Goal: Task Accomplishment & Management: Manage account settings

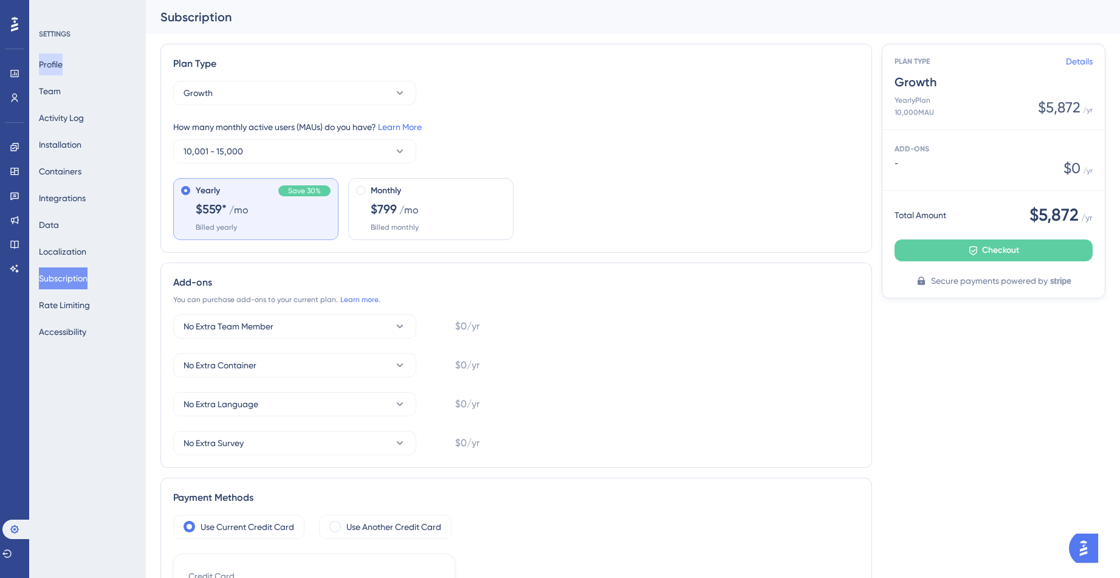
click at [51, 64] on button "Profile" at bounding box center [51, 64] width 24 height 22
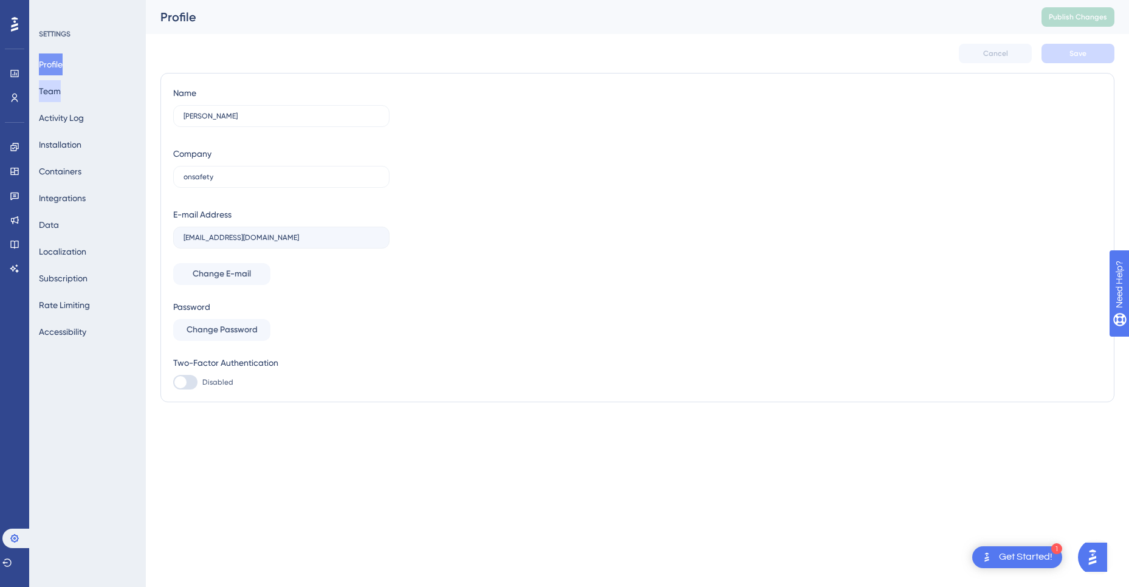
click at [61, 95] on button "Team" at bounding box center [50, 91] width 22 height 22
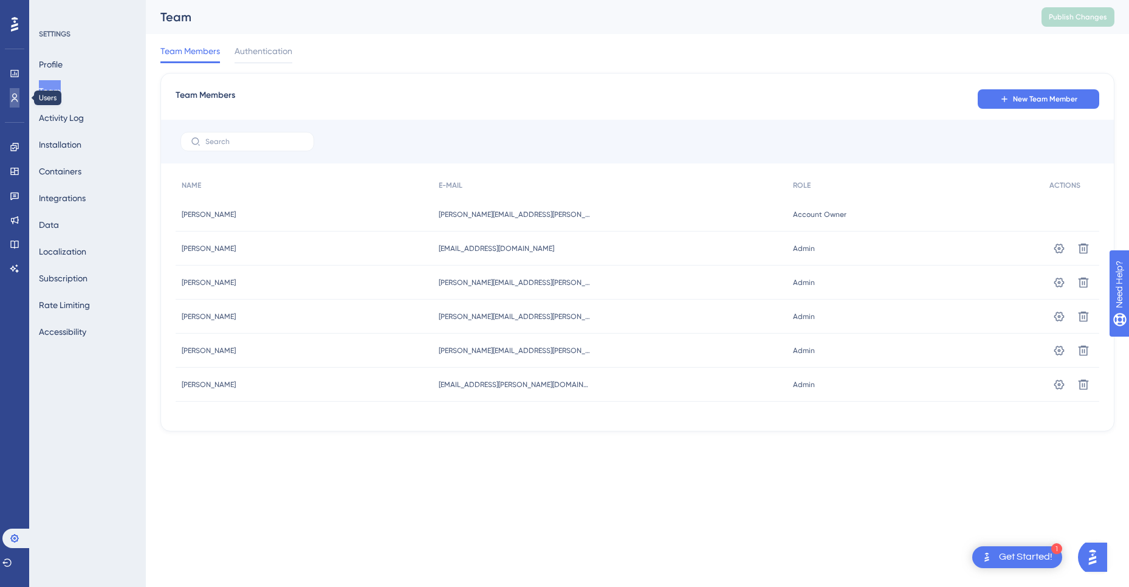
click at [10, 98] on link at bounding box center [15, 97] width 10 height 19
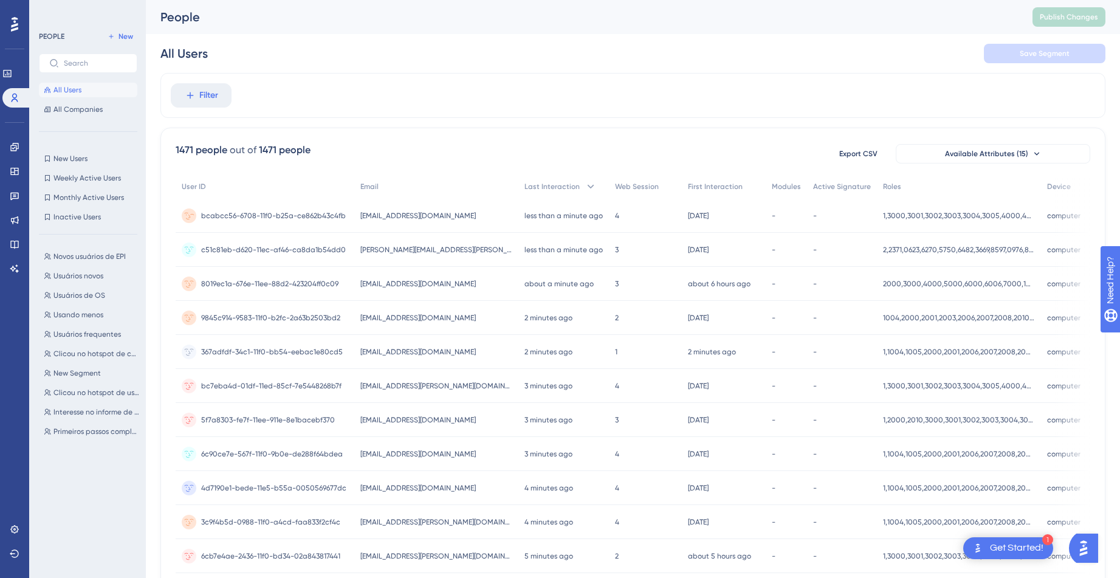
click at [256, 212] on span "bcabcc56-6708-11f0-b25a-ce862b43c4fb" at bounding box center [273, 216] width 145 height 10
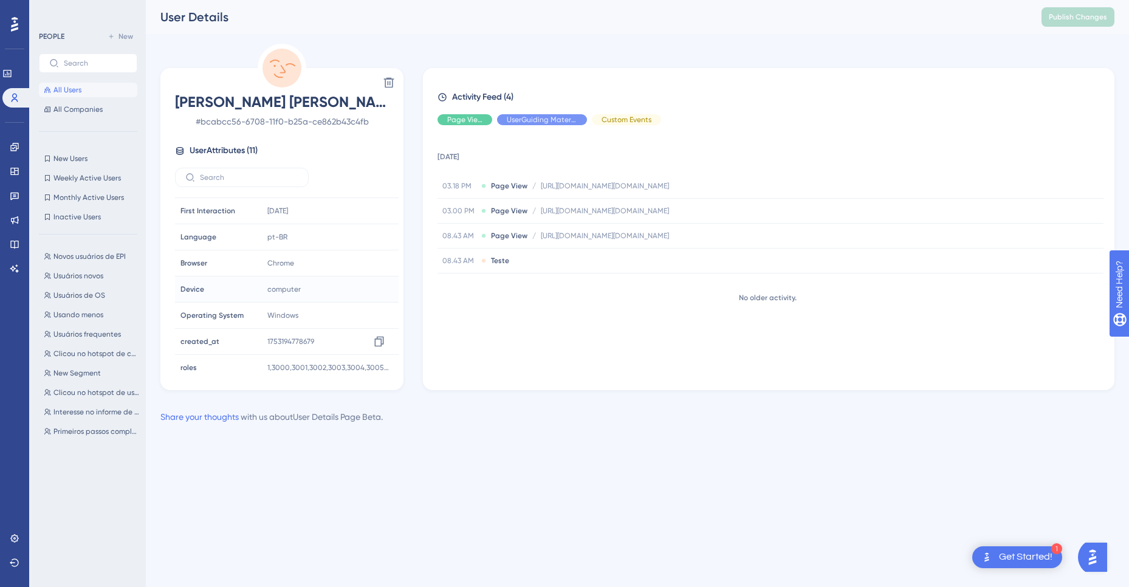
scroll to position [109, 0]
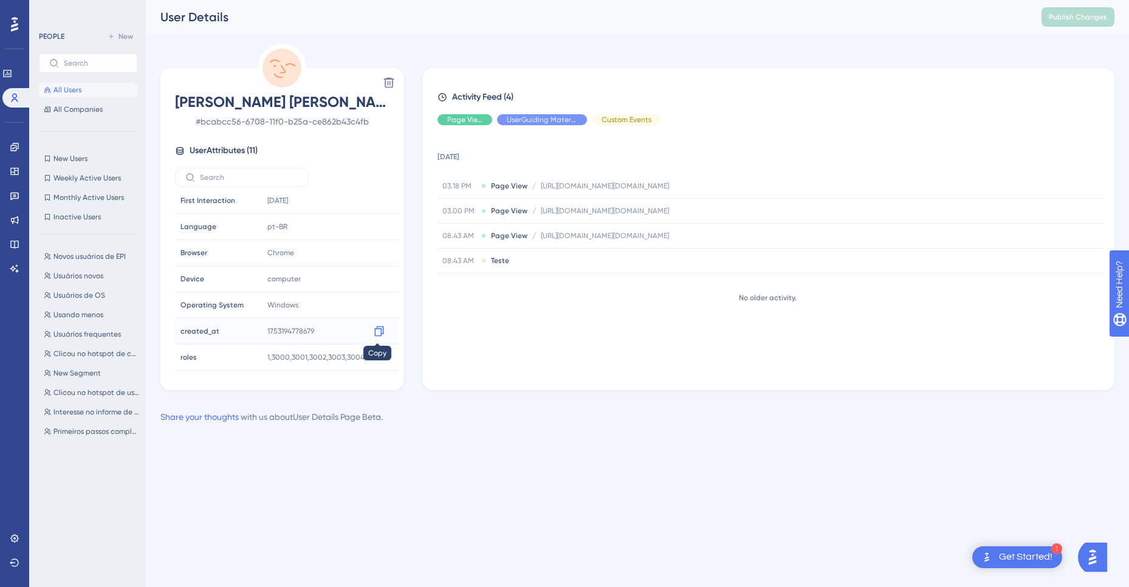
click at [378, 334] on icon at bounding box center [379, 331] width 12 height 12
click at [88, 256] on span "Novos usuários de EPI" at bounding box center [89, 257] width 72 height 10
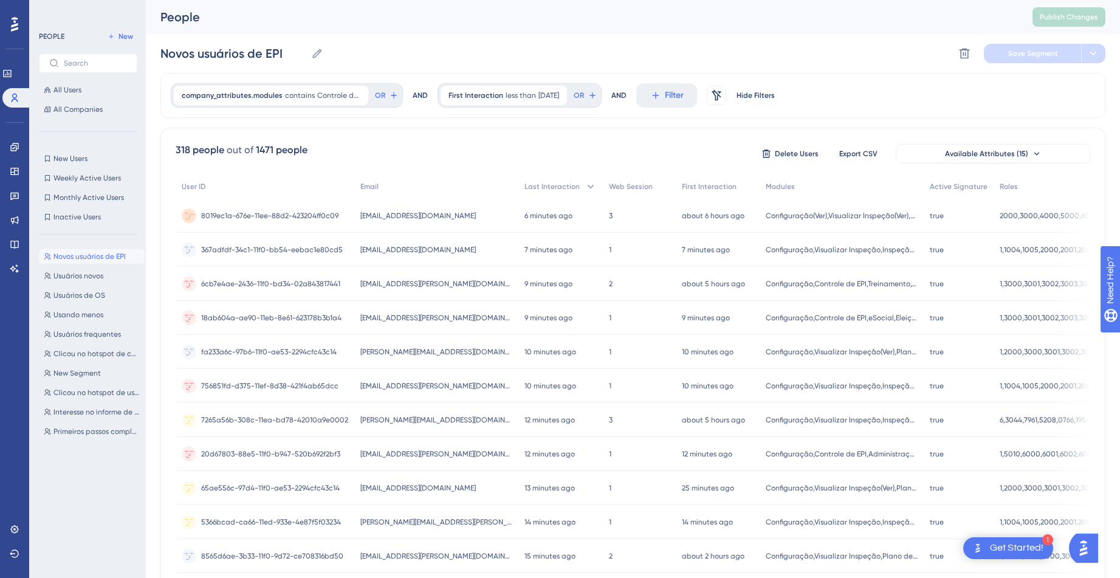
click at [227, 213] on span "8019ec1a-676e-11ee-88d2-423204ff0c09" at bounding box center [269, 216] width 137 height 10
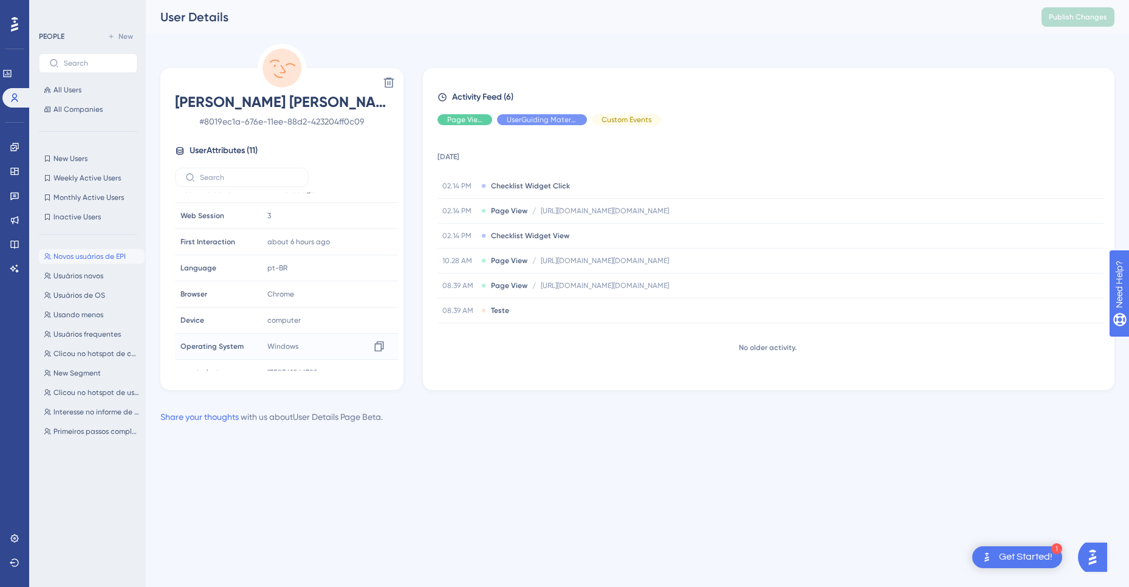
scroll to position [109, 0]
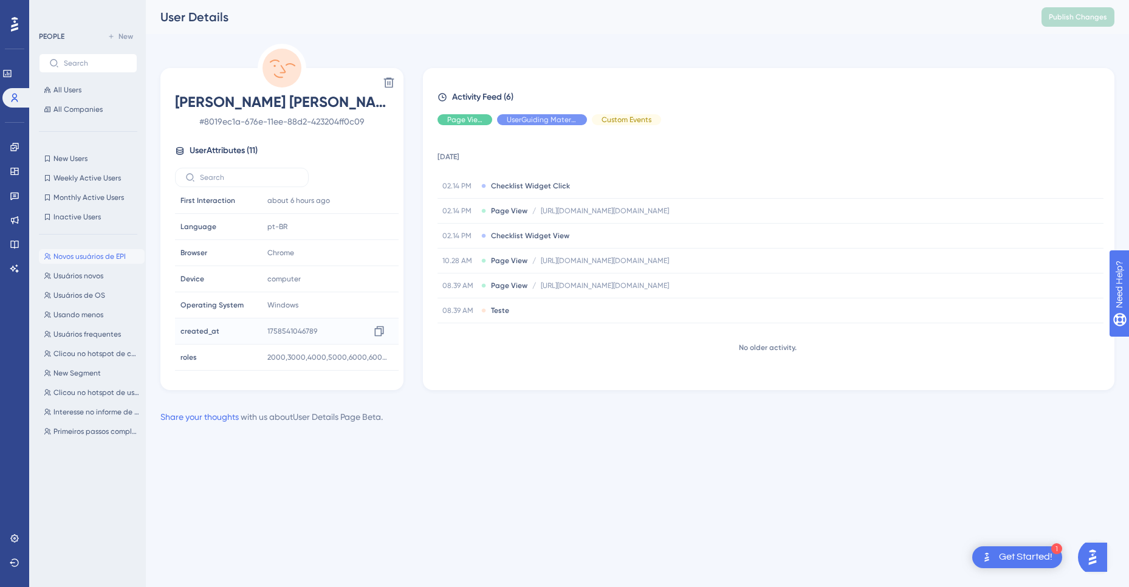
click at [291, 328] on span "1758541046789" at bounding box center [292, 331] width 50 height 10
click at [65, 109] on span "All Companies" at bounding box center [77, 110] width 49 height 10
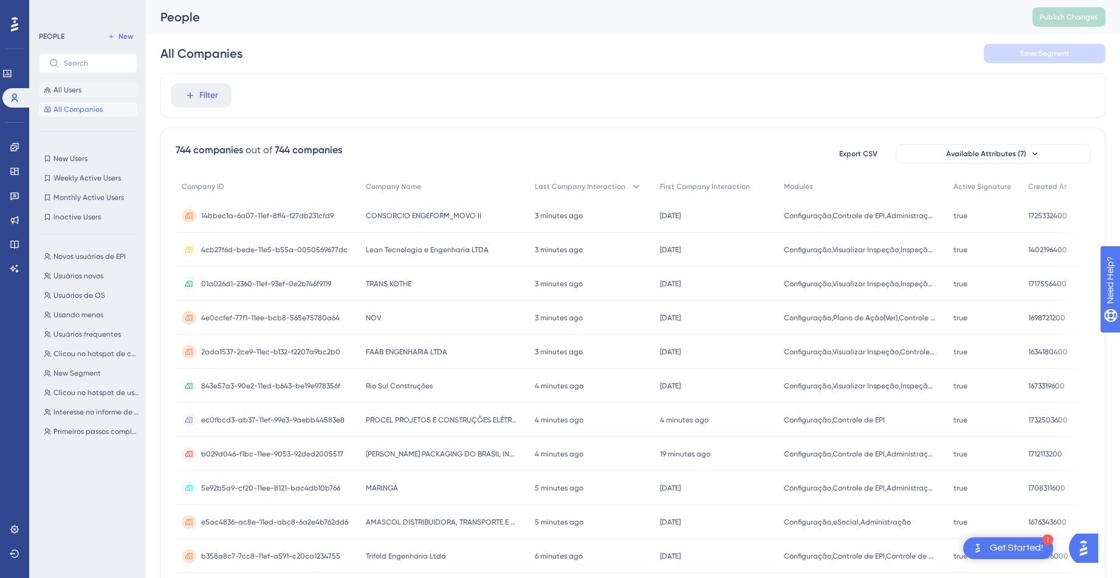
click at [69, 85] on span "All Users" at bounding box center [67, 90] width 28 height 10
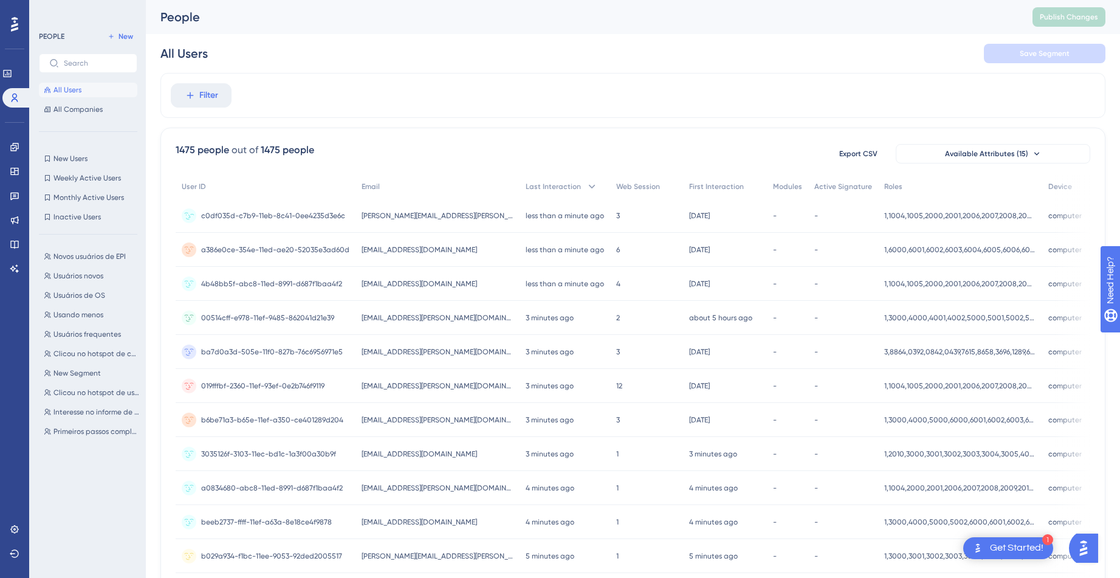
click at [754, 217] on div "2 days ago 20 Sep 2025, 20:33" at bounding box center [725, 216] width 84 height 34
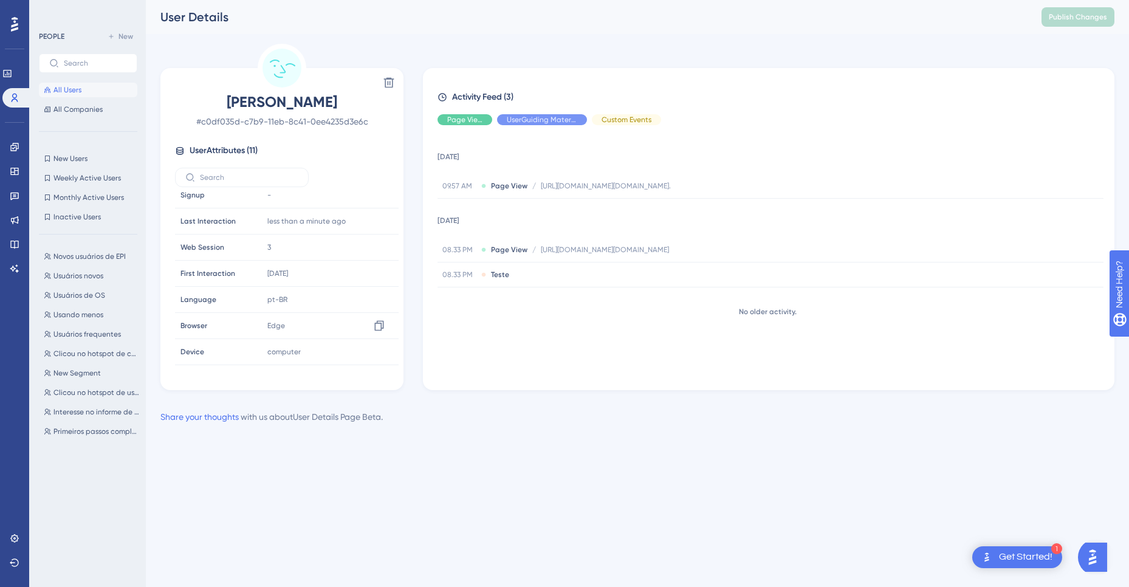
scroll to position [109, 0]
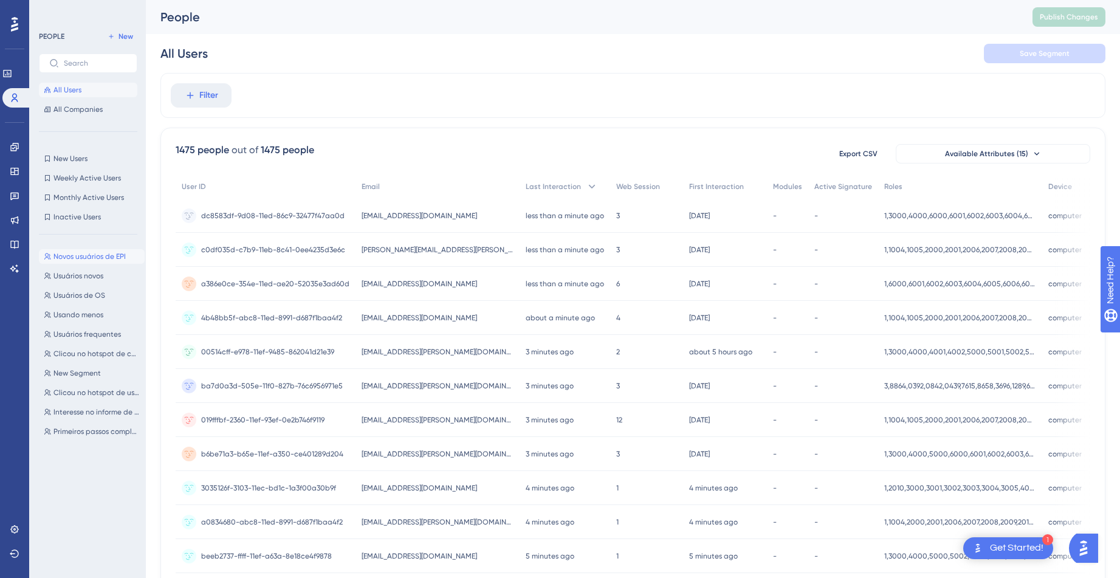
click at [79, 255] on span "Novos usuários de EPI" at bounding box center [89, 257] width 72 height 10
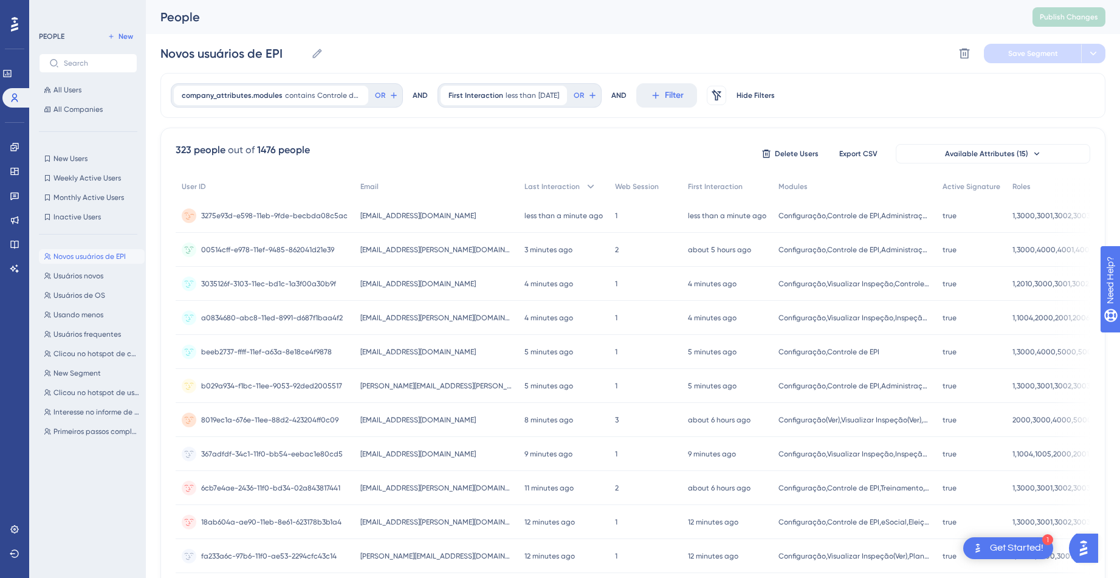
click at [255, 215] on span "3275e93d-e598-11eb-9fde-becbda08c5ac" at bounding box center [274, 216] width 146 height 10
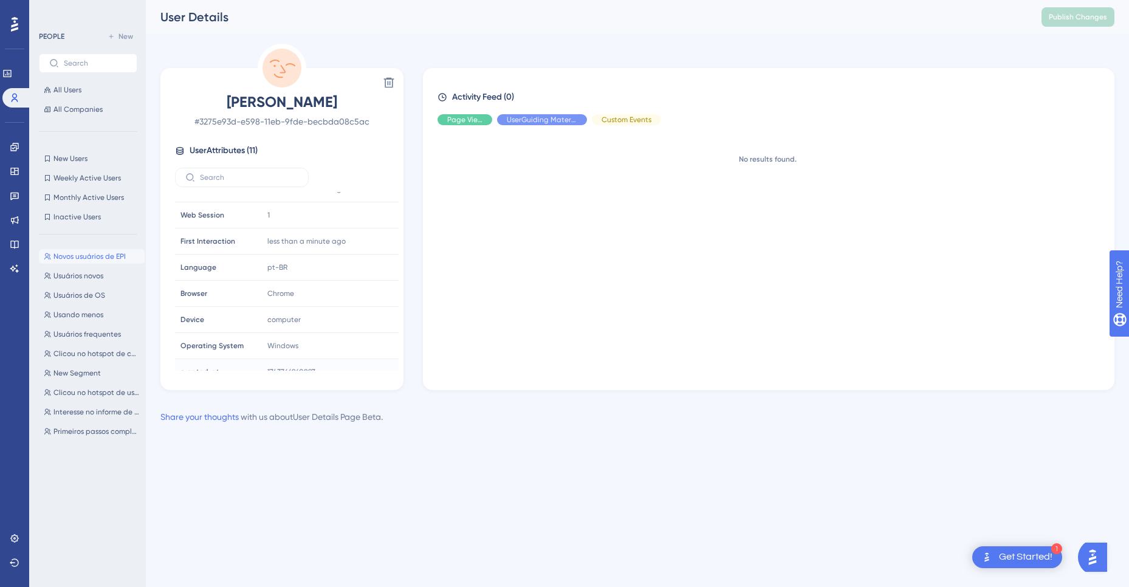
scroll to position [109, 0]
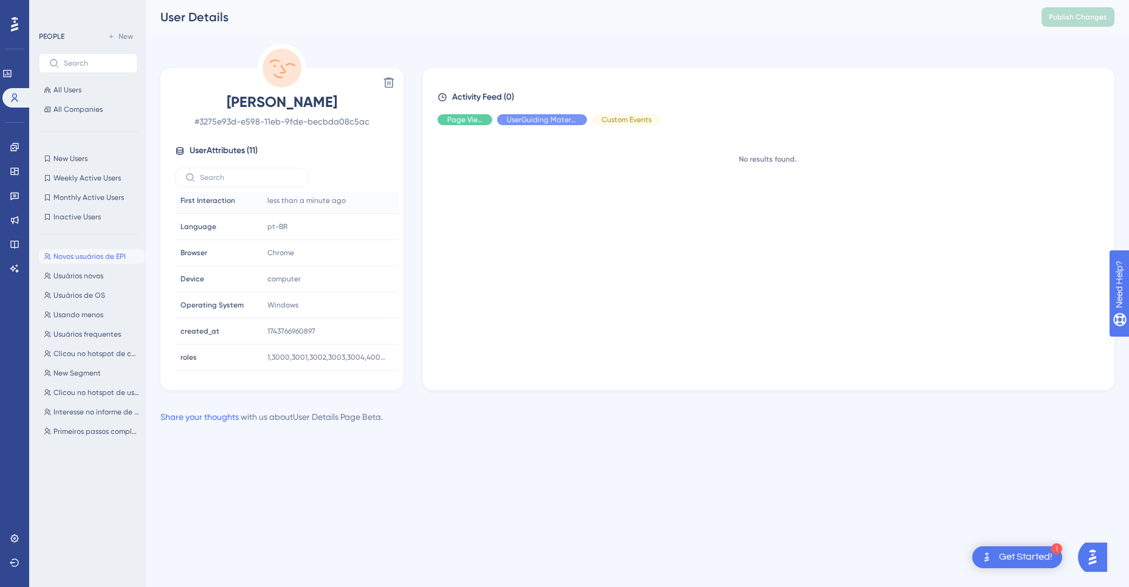
click at [239, 196] on div "First Interaction First Interaction" at bounding box center [217, 200] width 83 height 24
click at [236, 184] on label at bounding box center [242, 177] width 134 height 19
click at [236, 182] on input "text" at bounding box center [249, 177] width 98 height 9
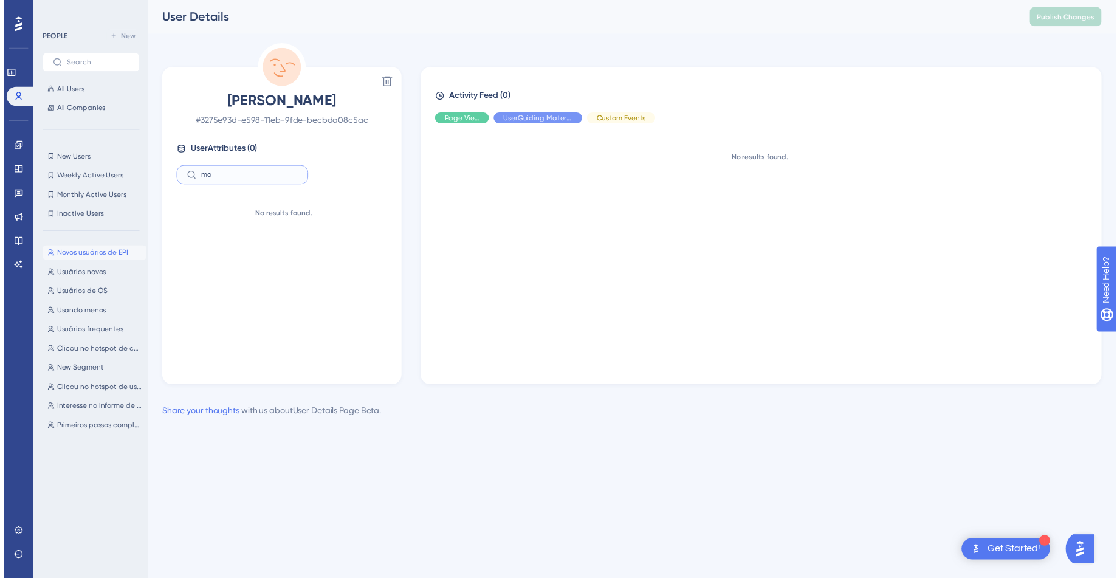
scroll to position [0, 0]
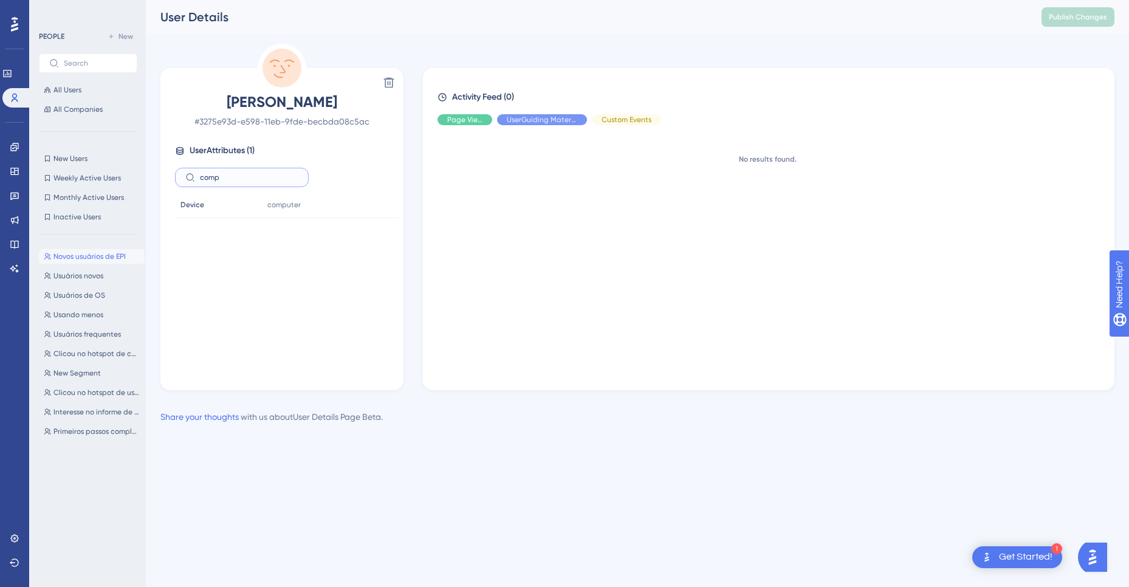
type input "comp"
click at [90, 250] on button "Novos usuários de EPI Novos usuários de EPI" at bounding box center [92, 256] width 106 height 15
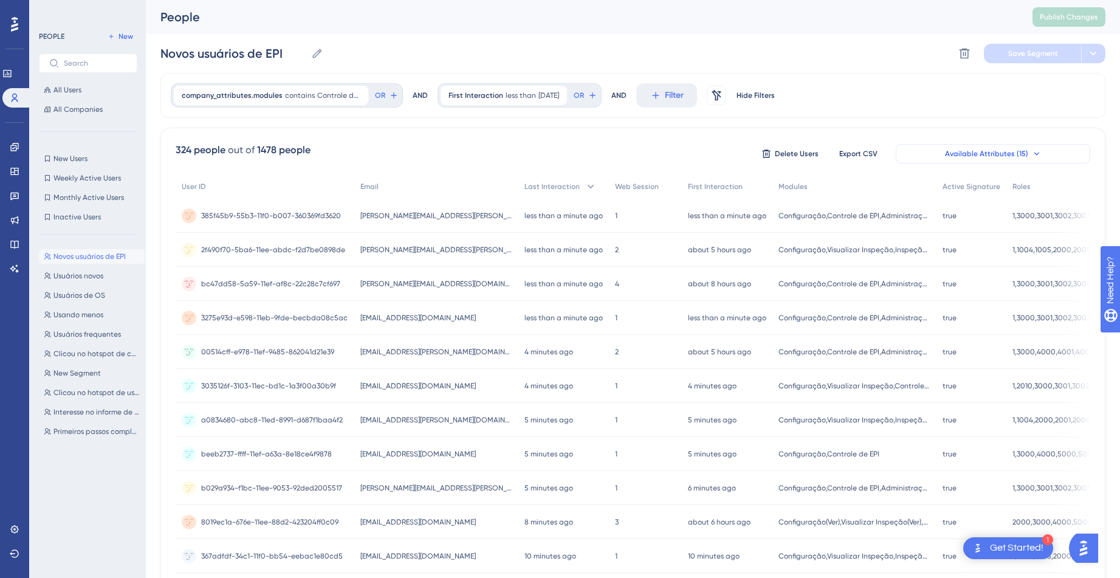
click at [1015, 149] on span "Available Attributes (15)" at bounding box center [986, 154] width 83 height 10
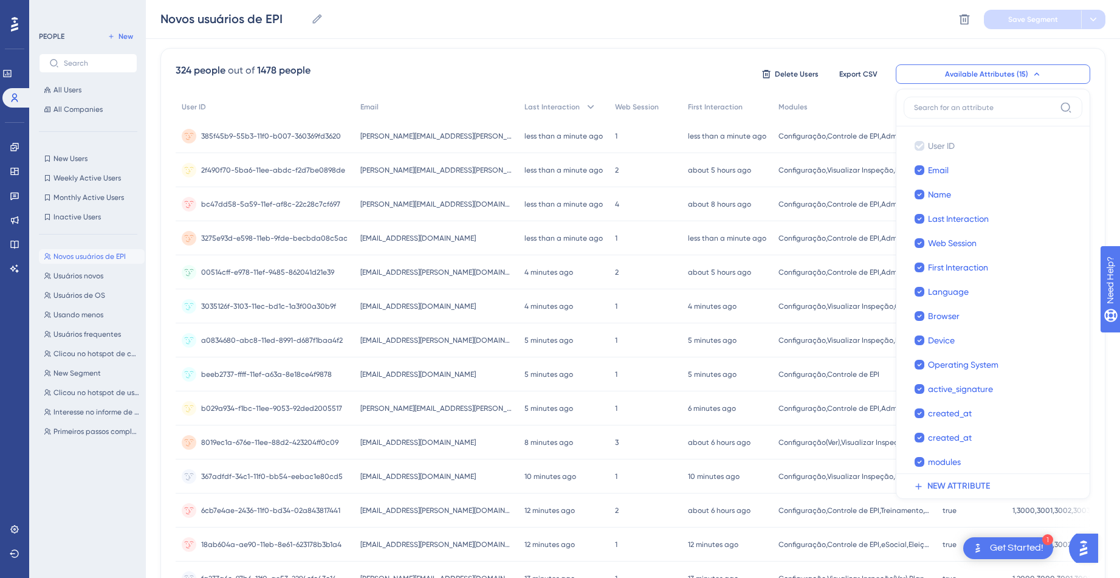
click at [630, 65] on div "324 people out of 1478 people Delete Users Export CSV Available Attributes (15)…" at bounding box center [633, 74] width 914 height 22
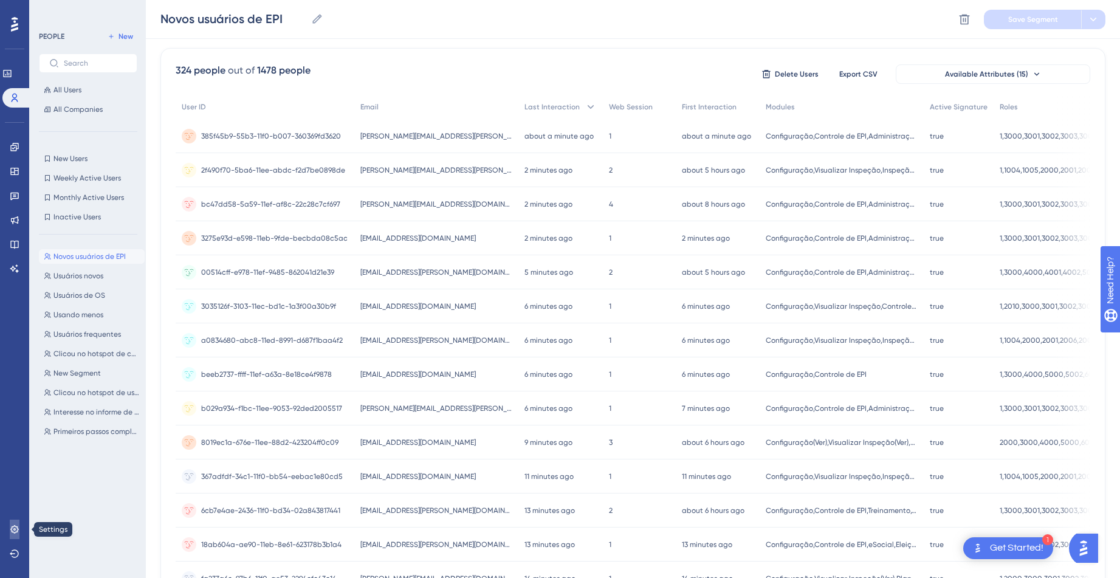
click at [16, 520] on link at bounding box center [15, 529] width 10 height 19
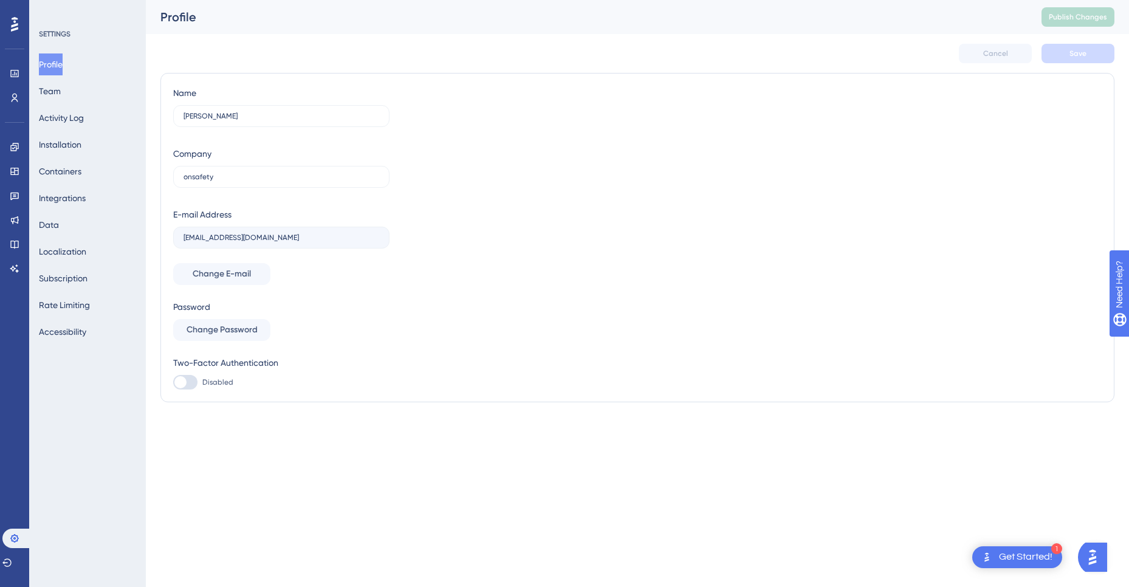
click at [74, 230] on div "Profile Team Activity Log Installation Containers Integrations Data Localizatio…" at bounding box center [88, 197] width 98 height 289
click at [59, 224] on button "Data" at bounding box center [49, 225] width 20 height 22
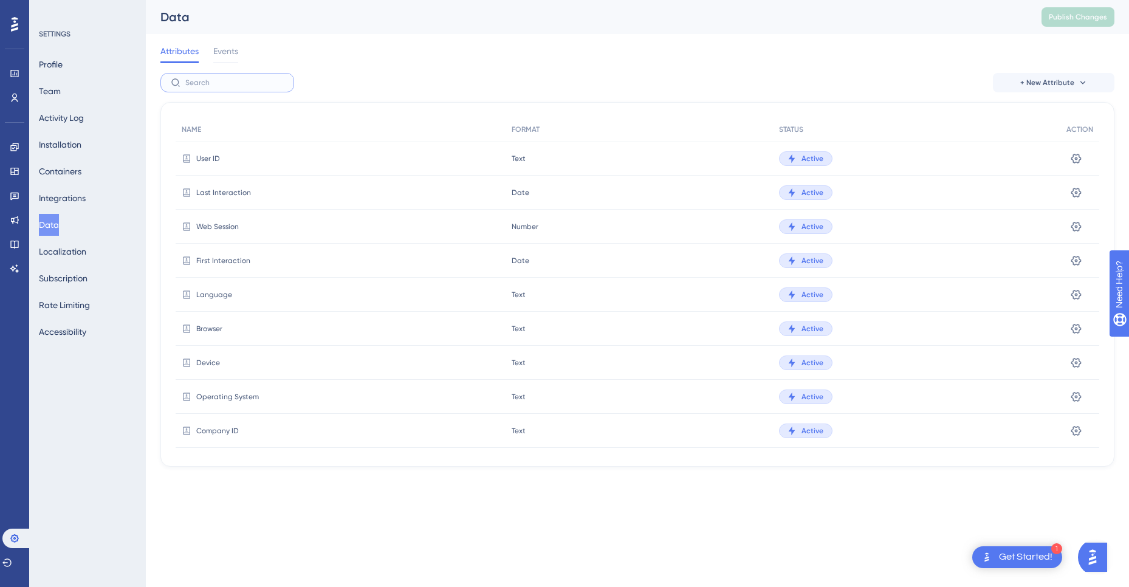
click at [235, 84] on input "text" at bounding box center [234, 82] width 98 height 9
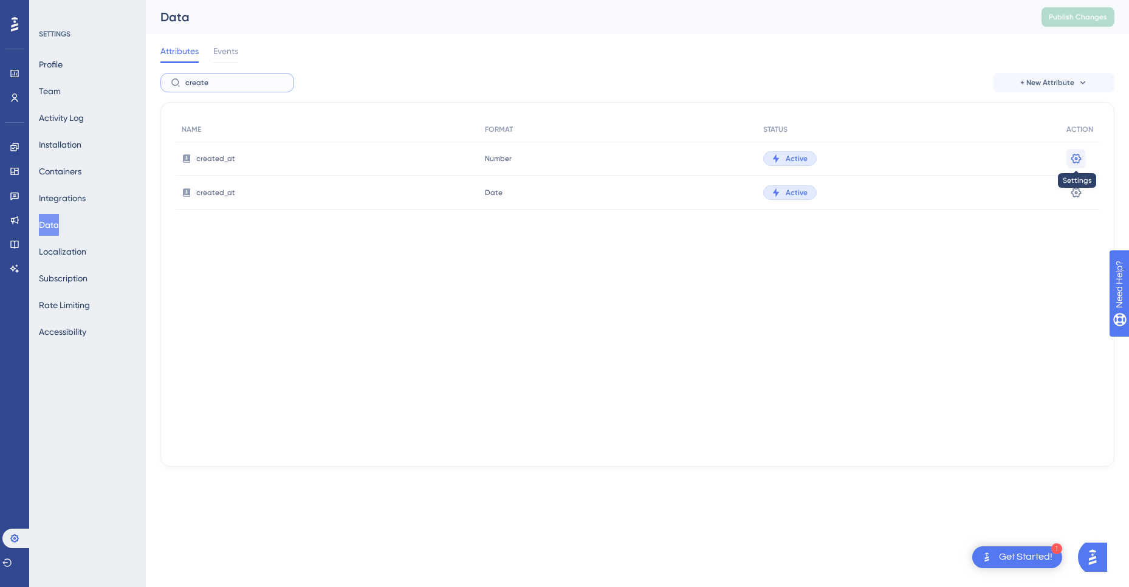
type input "create"
click at [1076, 160] on icon at bounding box center [1076, 159] width 12 height 12
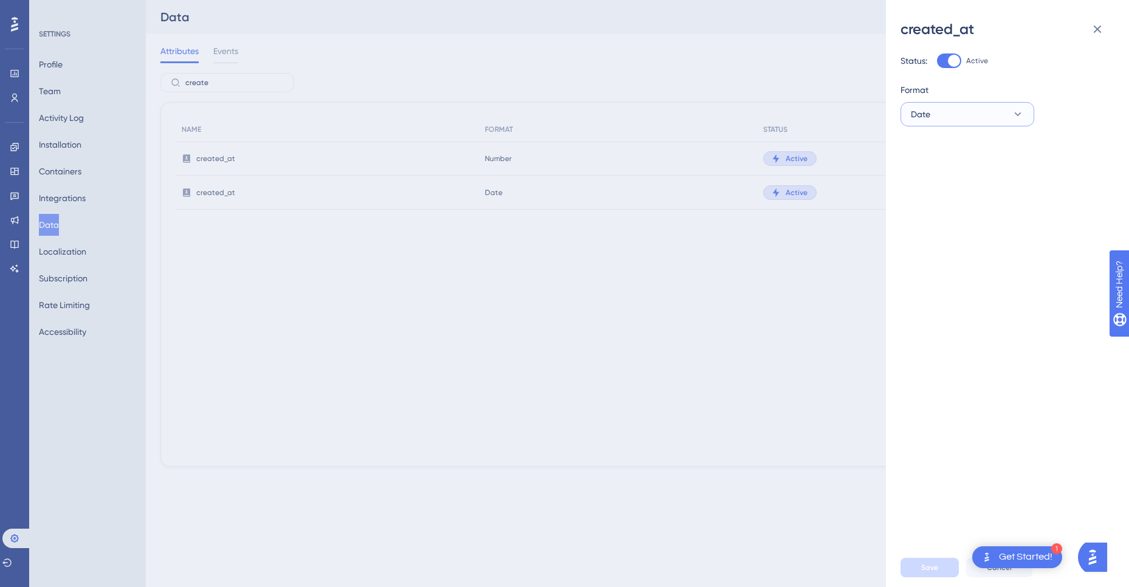
click at [933, 118] on button "Date" at bounding box center [968, 114] width 134 height 24
click at [958, 220] on div "Date Date" at bounding box center [967, 224] width 98 height 24
click at [951, 470] on div "Status: Active Format Date" at bounding box center [1013, 293] width 224 height 509
click at [1017, 389] on div "Status: Active Format Date" at bounding box center [1013, 293] width 224 height 509
click at [896, 282] on div "created_at Status: Active Format Date Save Cancel" at bounding box center [1007, 293] width 243 height 587
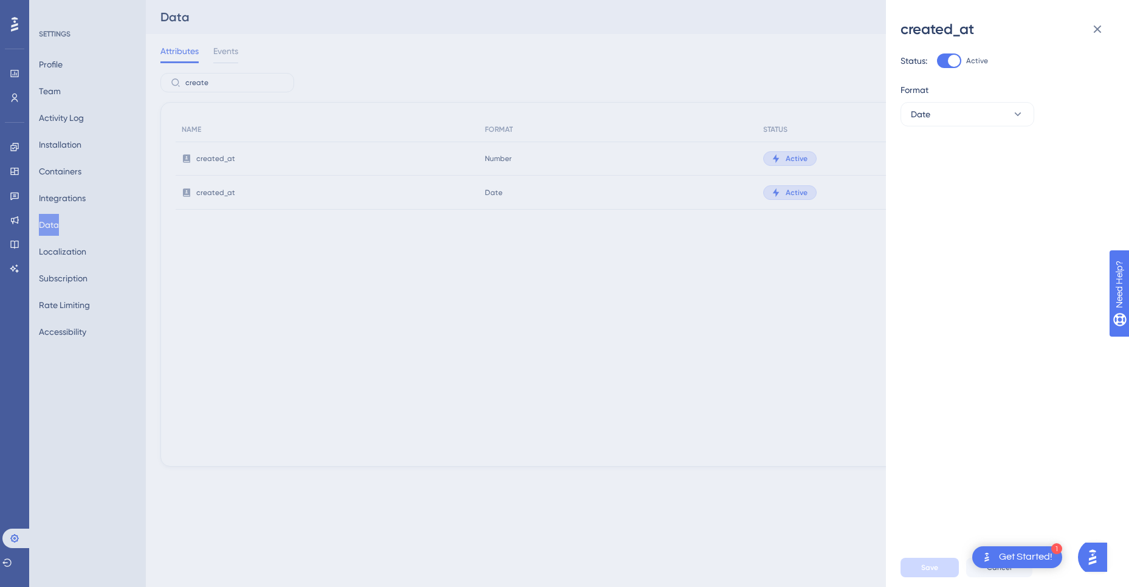
click at [851, 293] on div "created_at Status: Active Format Date Save Cancel" at bounding box center [564, 293] width 1129 height 587
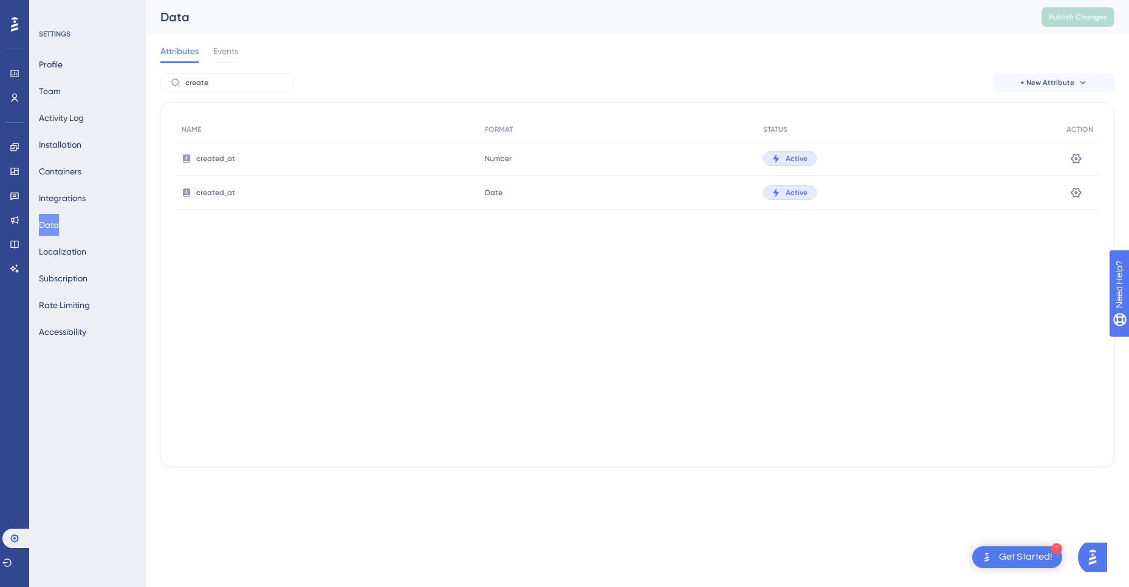
click at [819, 336] on div "NAME FORMAT STATUS ACTION created_at Number Number Active Settings created_at D…" at bounding box center [637, 284] width 954 height 365
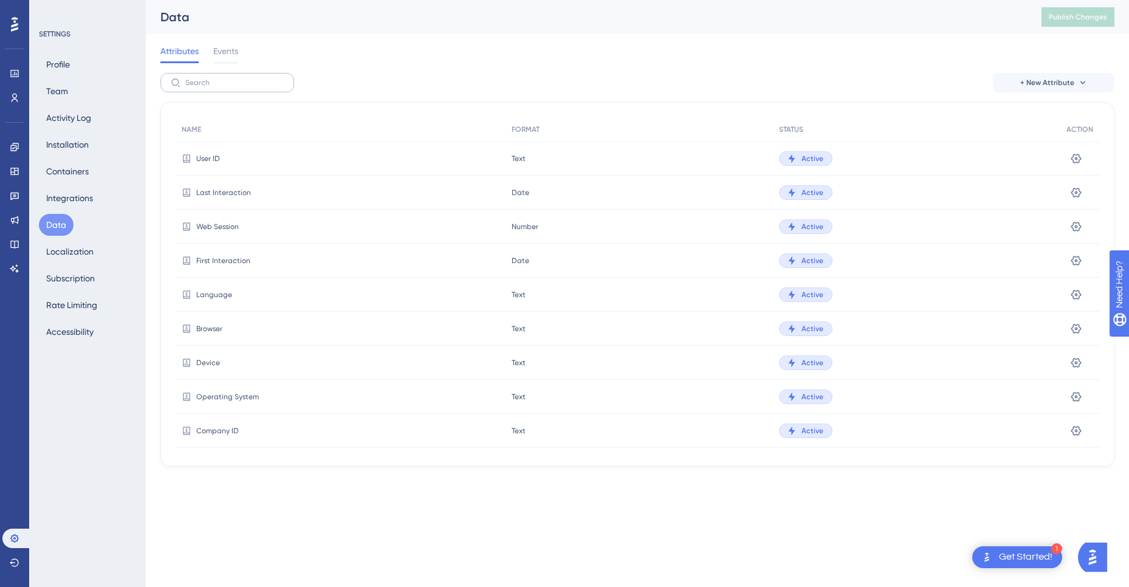
click at [218, 89] on label at bounding box center [227, 82] width 134 height 19
click at [218, 87] on input "text" at bounding box center [234, 82] width 98 height 9
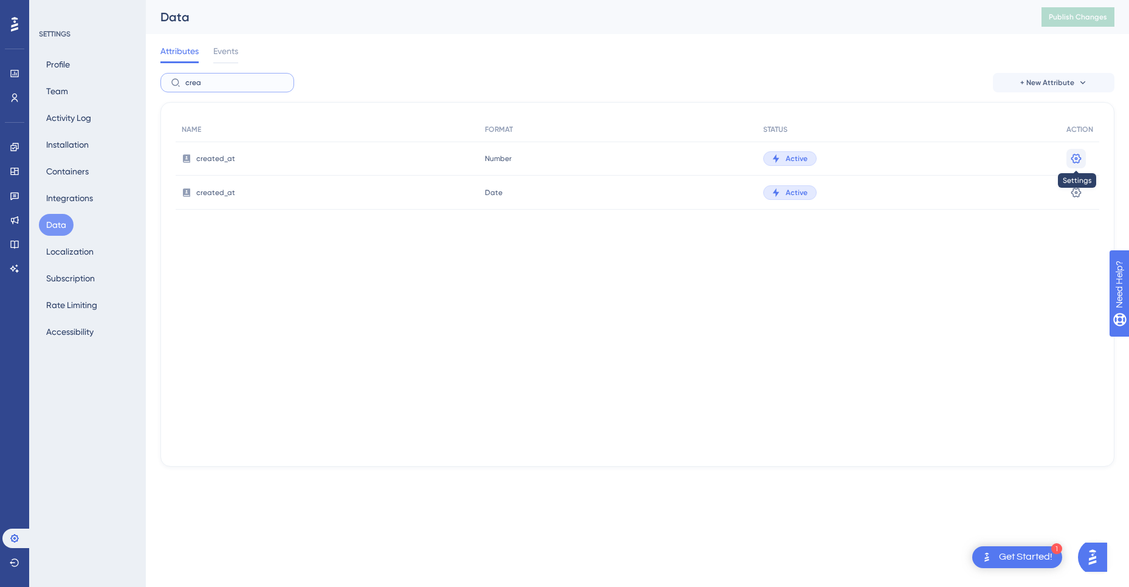
type input "crea"
click at [1080, 154] on icon at bounding box center [1076, 159] width 12 height 12
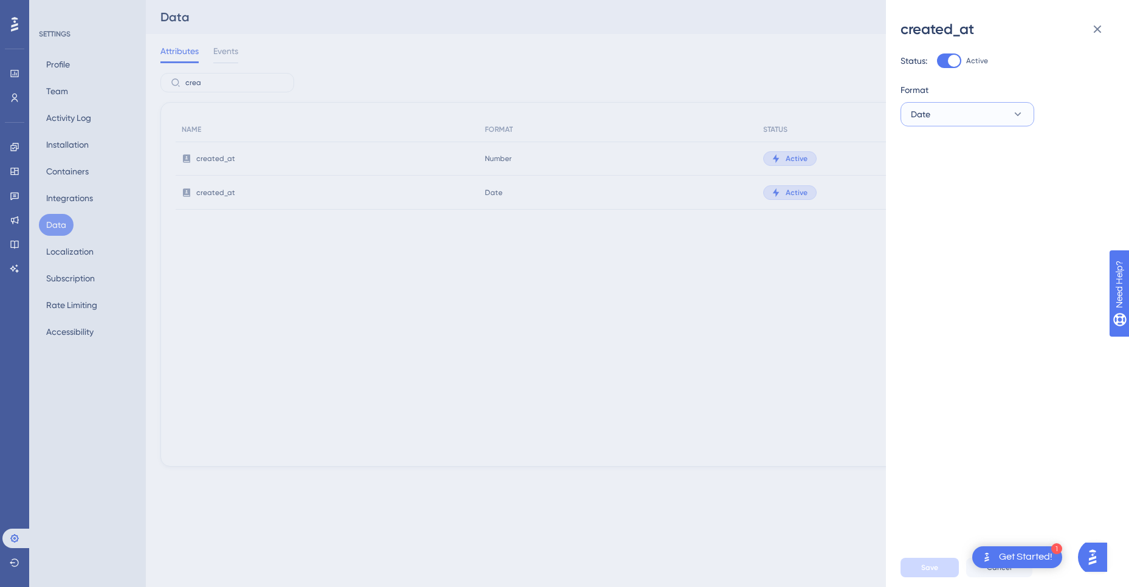
click at [952, 109] on button "Date" at bounding box center [968, 114] width 134 height 24
click at [946, 224] on div "Date Date" at bounding box center [967, 224] width 98 height 24
click at [933, 242] on div "Status: Active Format Date" at bounding box center [1013, 293] width 224 height 509
drag, startPoint x: 666, startPoint y: 283, endPoint x: 543, endPoint y: 160, distance: 173.6
click at [661, 278] on div "created_at Status: Active Format Date Save Cancel" at bounding box center [564, 293] width 1129 height 587
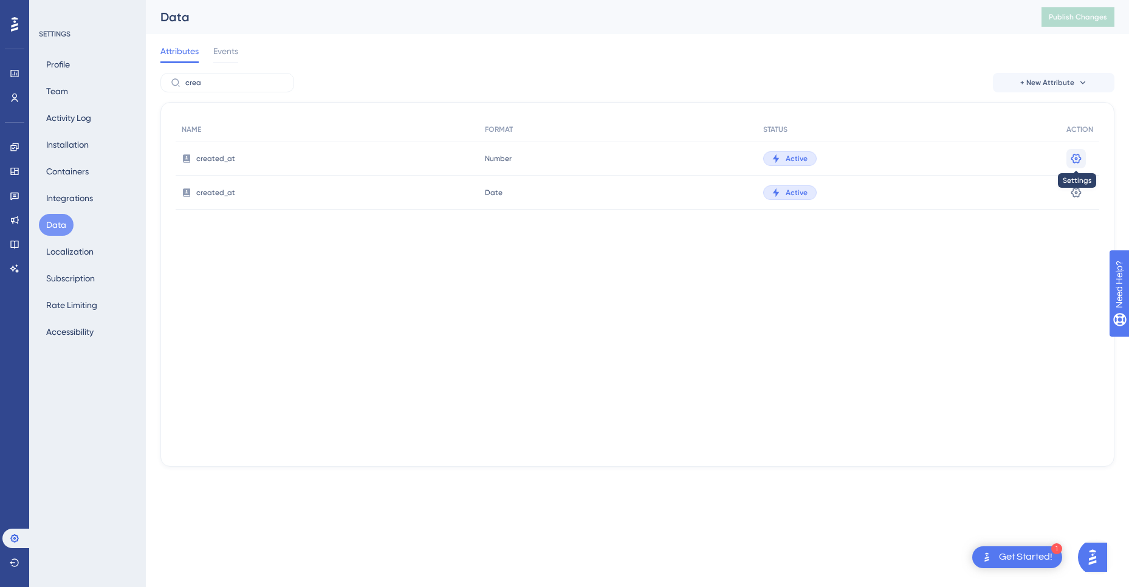
click at [1083, 164] on button at bounding box center [1075, 158] width 19 height 19
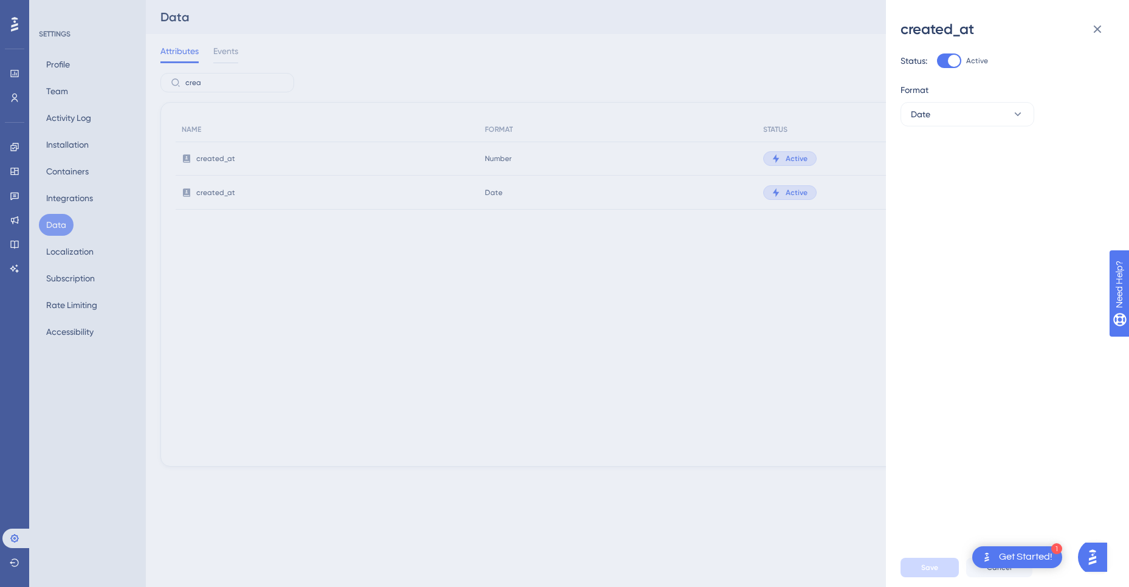
click at [944, 56] on div at bounding box center [949, 60] width 24 height 15
click at [937, 61] on input "Active" at bounding box center [936, 61] width 1 height 1
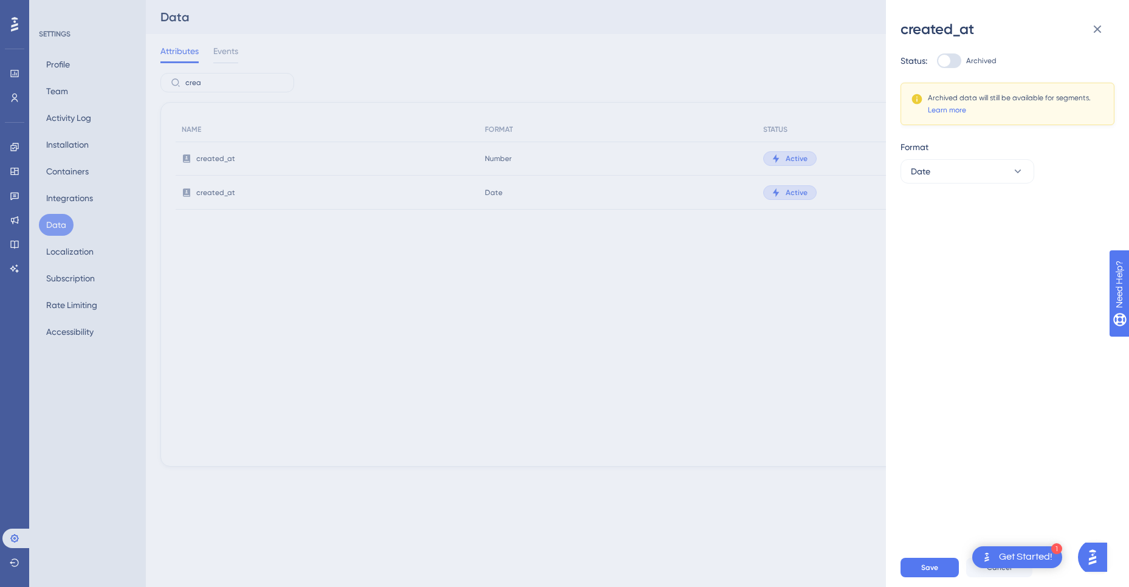
click at [949, 61] on div at bounding box center [944, 61] width 12 height 12
click at [937, 61] on input "Archived" at bounding box center [936, 61] width 1 height 1
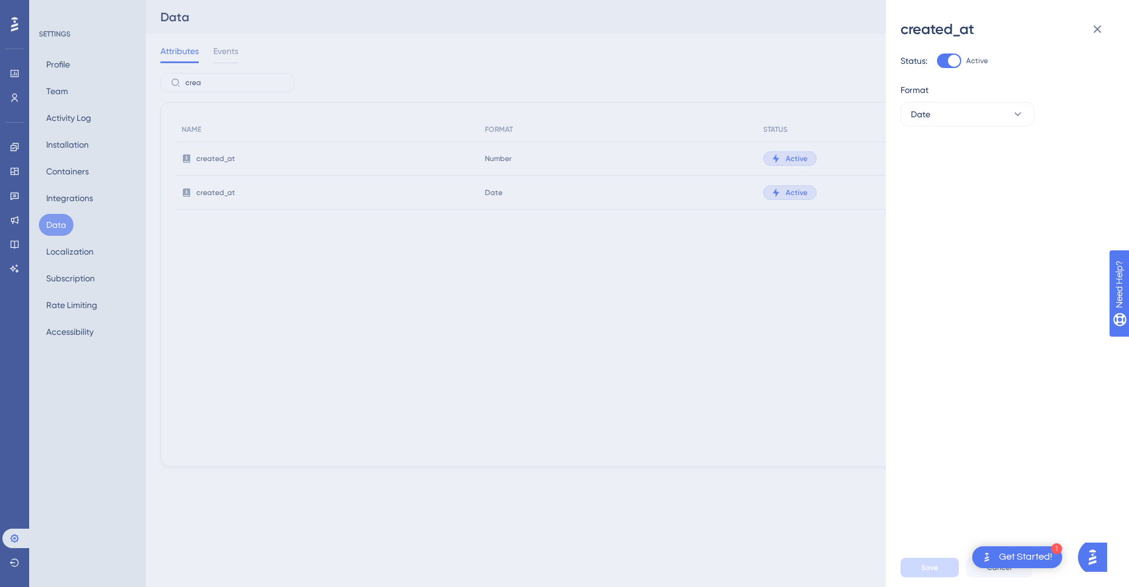
click at [956, 59] on div at bounding box center [954, 61] width 12 height 12
click at [937, 61] on input "Active" at bounding box center [936, 61] width 1 height 1
checkbox input "false"
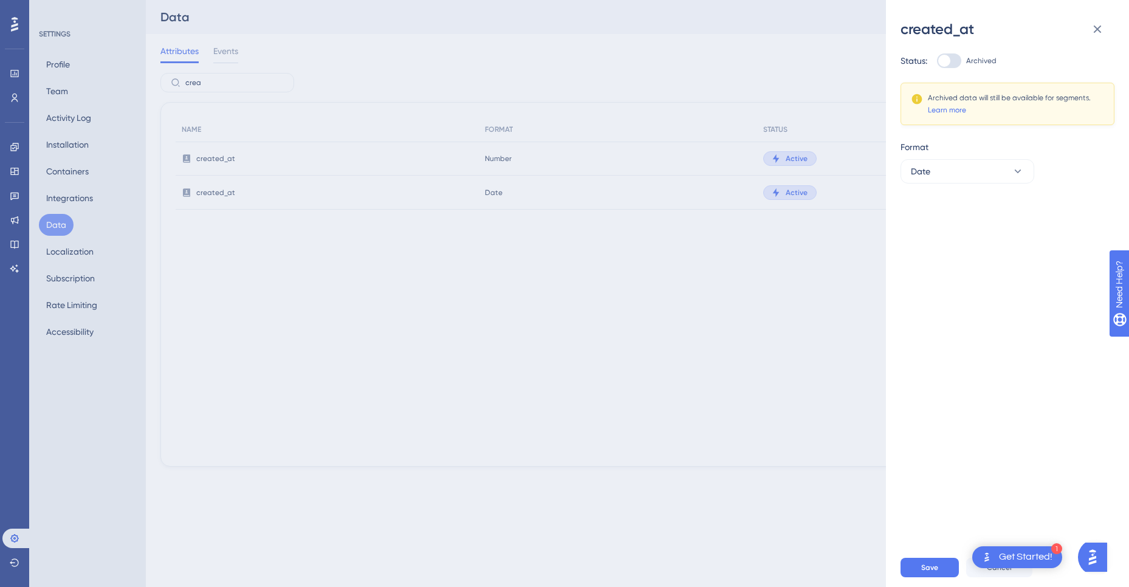
click at [928, 557] on div "Save Cancel" at bounding box center [1022, 567] width 243 height 39
click at [930, 560] on button "Save" at bounding box center [930, 567] width 58 height 19
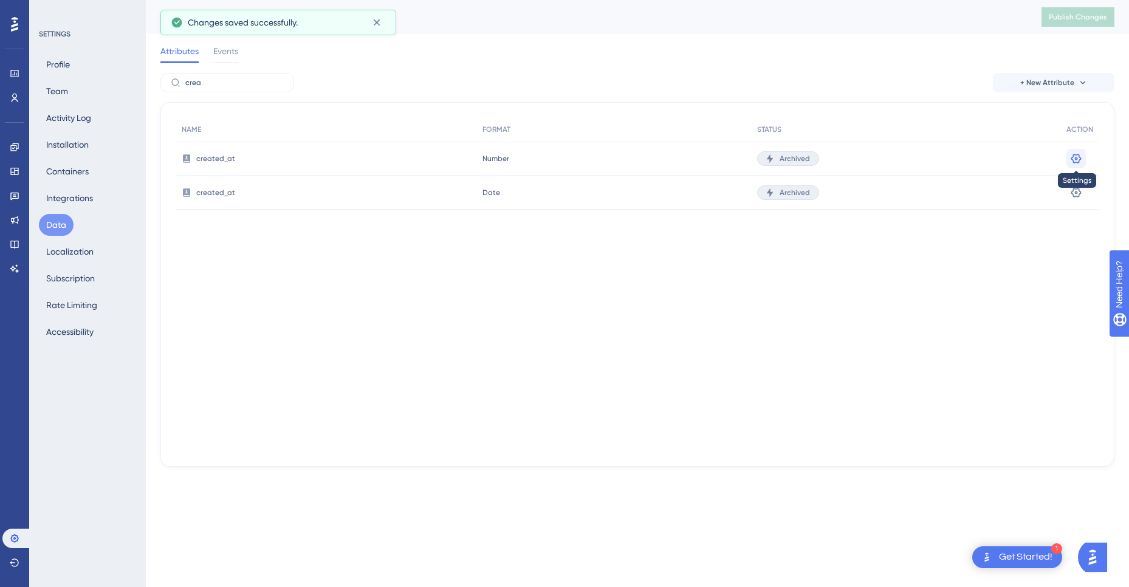
click at [1076, 157] on icon at bounding box center [1076, 159] width 12 height 12
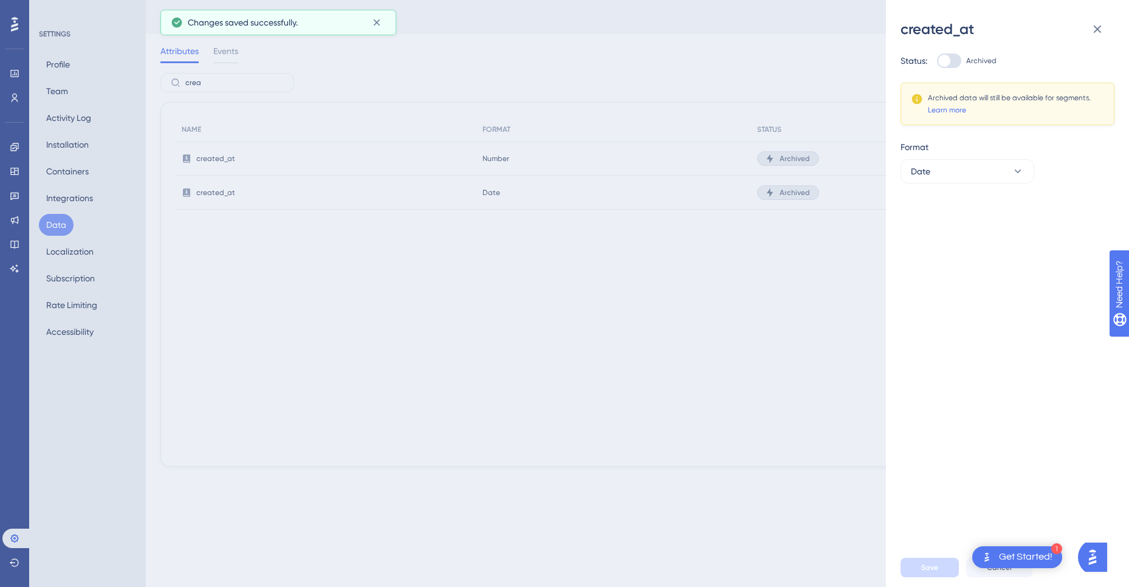
click at [949, 58] on div at bounding box center [944, 61] width 12 height 12
click at [937, 61] on input "Archived" at bounding box center [936, 61] width 1 height 1
checkbox input "true"
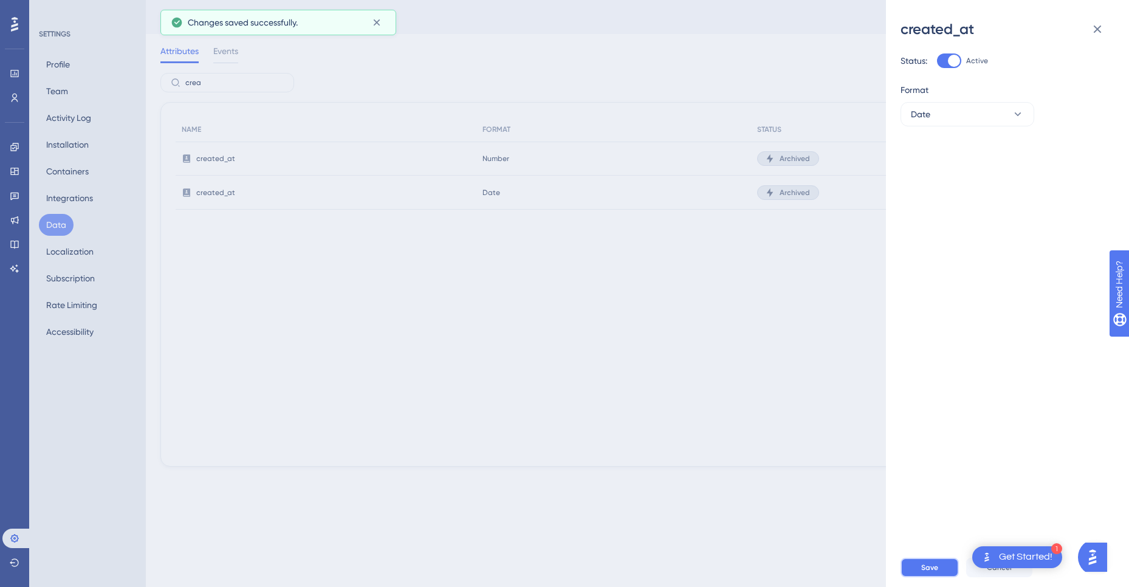
click at [941, 568] on button "Save" at bounding box center [930, 567] width 58 height 19
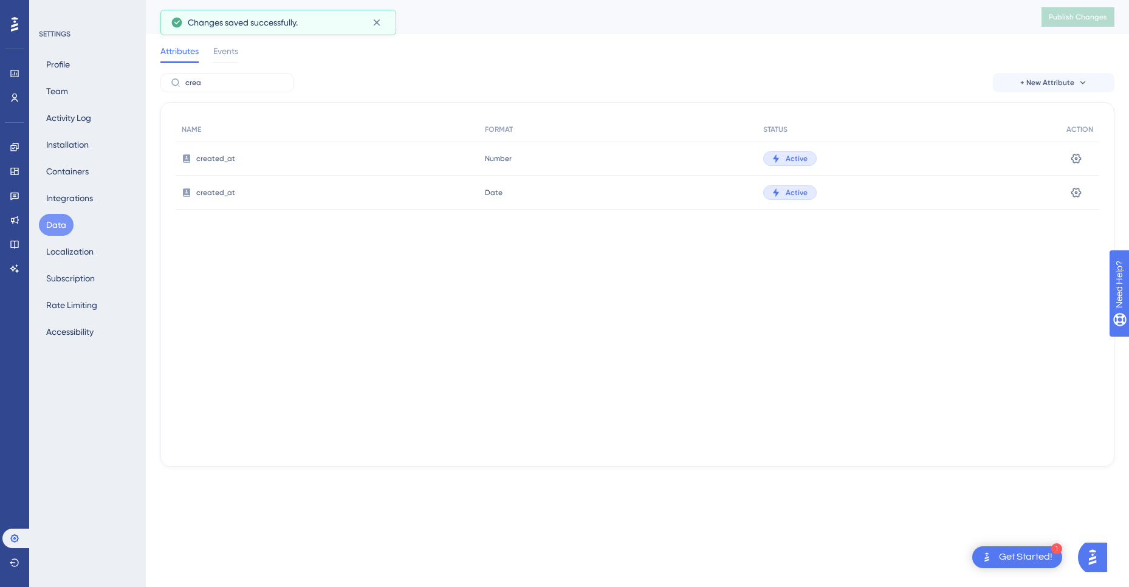
click at [645, 306] on div "NAME FORMAT STATUS ACTION created_at Number Number Active Settings created_at D…" at bounding box center [637, 284] width 954 height 365
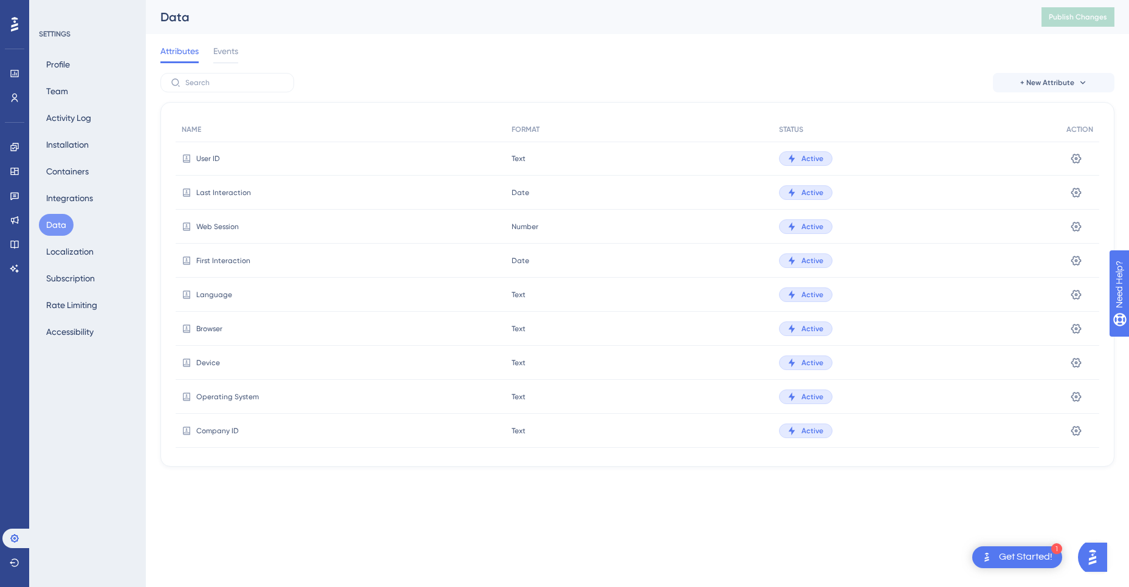
click at [208, 67] on div "Attributes Events" at bounding box center [637, 53] width 954 height 39
click at [213, 83] on input "text" at bounding box center [234, 82] width 98 height 9
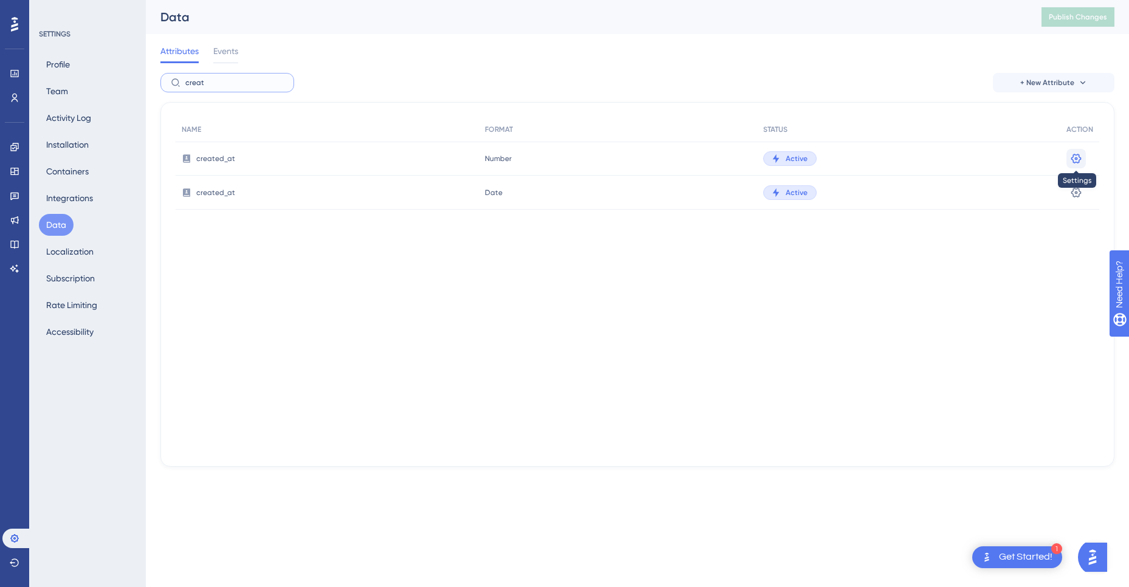
type input "creat"
click at [1077, 158] on icon at bounding box center [1076, 159] width 12 height 12
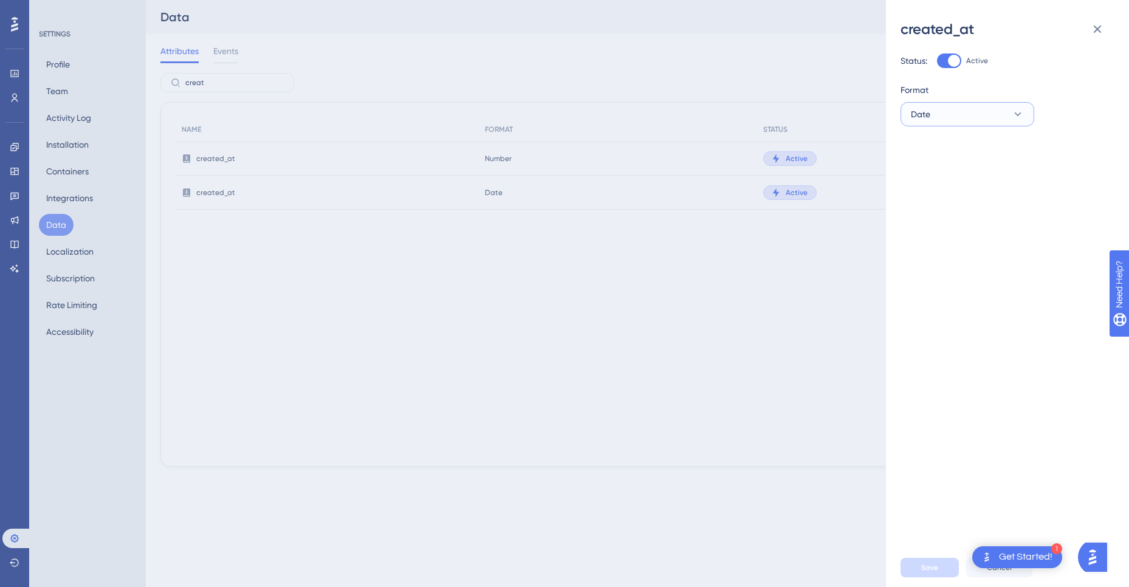
click at [947, 103] on button "Date" at bounding box center [968, 114] width 134 height 24
click at [949, 67] on div at bounding box center [949, 60] width 24 height 15
click at [937, 61] on input "Active" at bounding box center [936, 61] width 1 height 1
checkbox input "false"
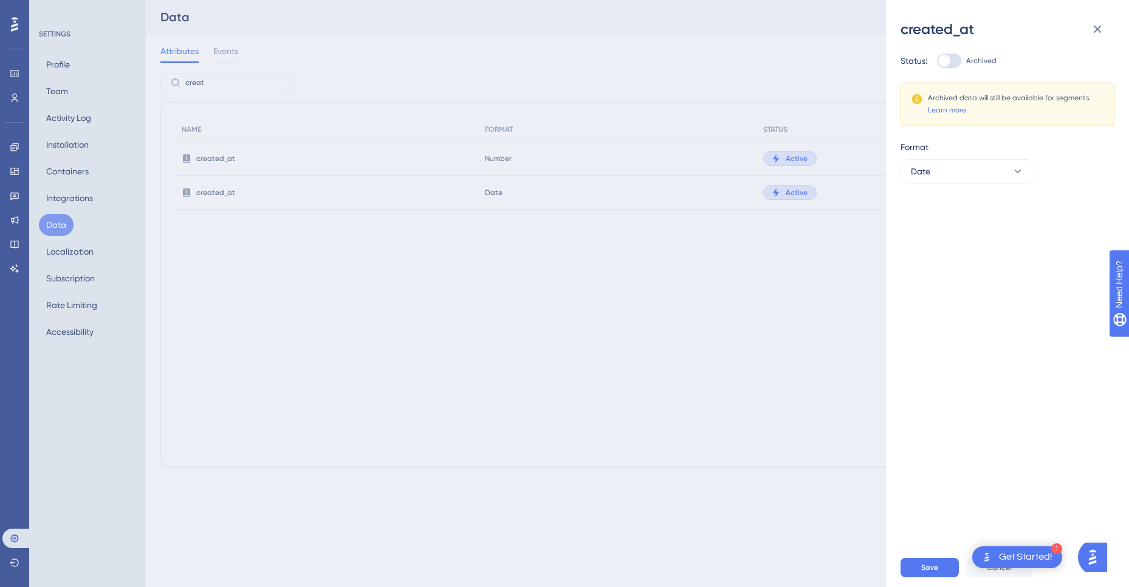
click at [922, 577] on div "Save Cancel" at bounding box center [1022, 567] width 243 height 39
click at [917, 569] on button "Save" at bounding box center [930, 567] width 58 height 19
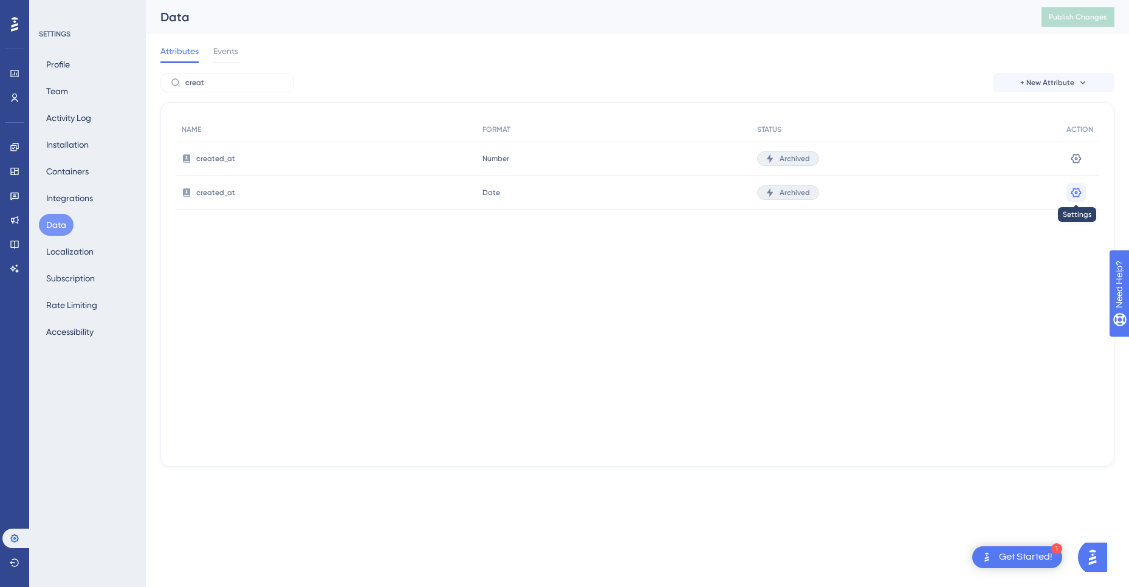
click at [1082, 196] on icon at bounding box center [1076, 193] width 12 height 12
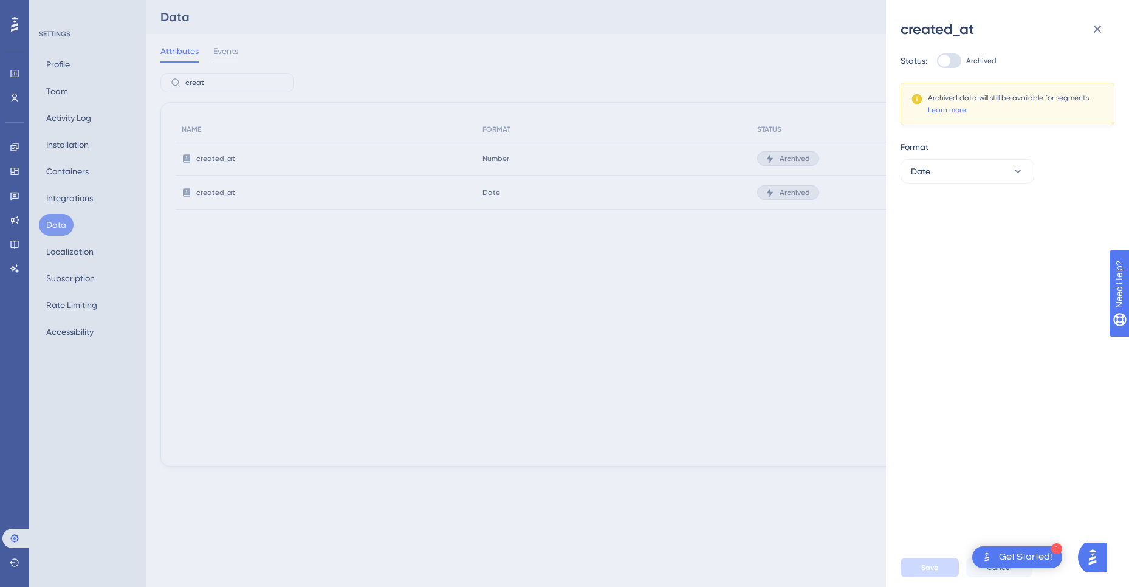
click at [953, 69] on div "Status: Archived Archived data will still be available for segments. Learn more…" at bounding box center [1003, 118] width 204 height 130
click at [950, 59] on div at bounding box center [944, 61] width 12 height 12
click at [937, 61] on input "Archived" at bounding box center [936, 61] width 1 height 1
checkbox input "true"
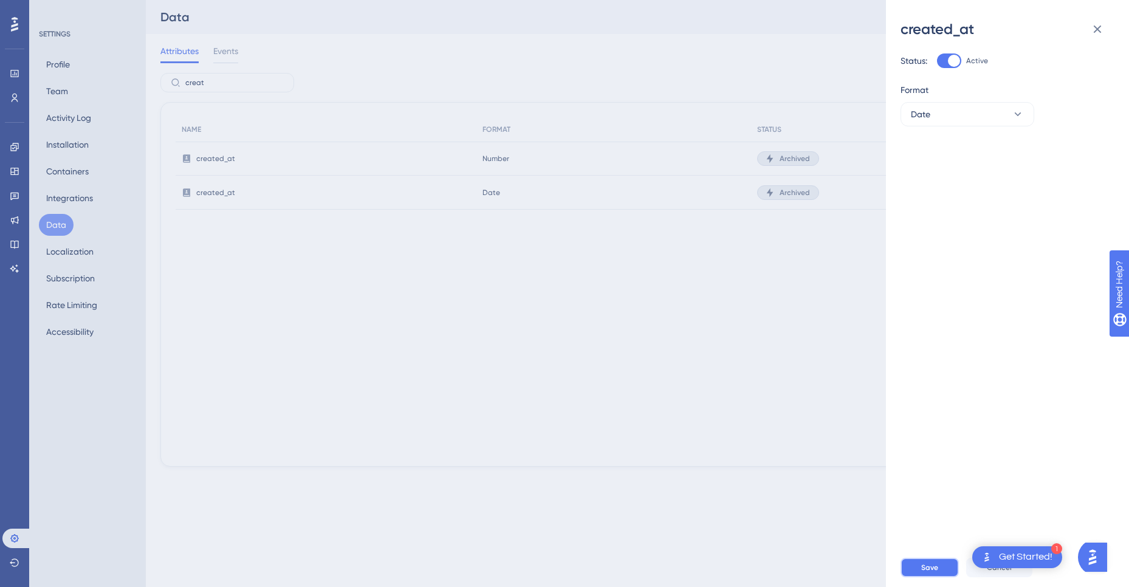
click at [937, 564] on span "Save" at bounding box center [929, 568] width 17 height 10
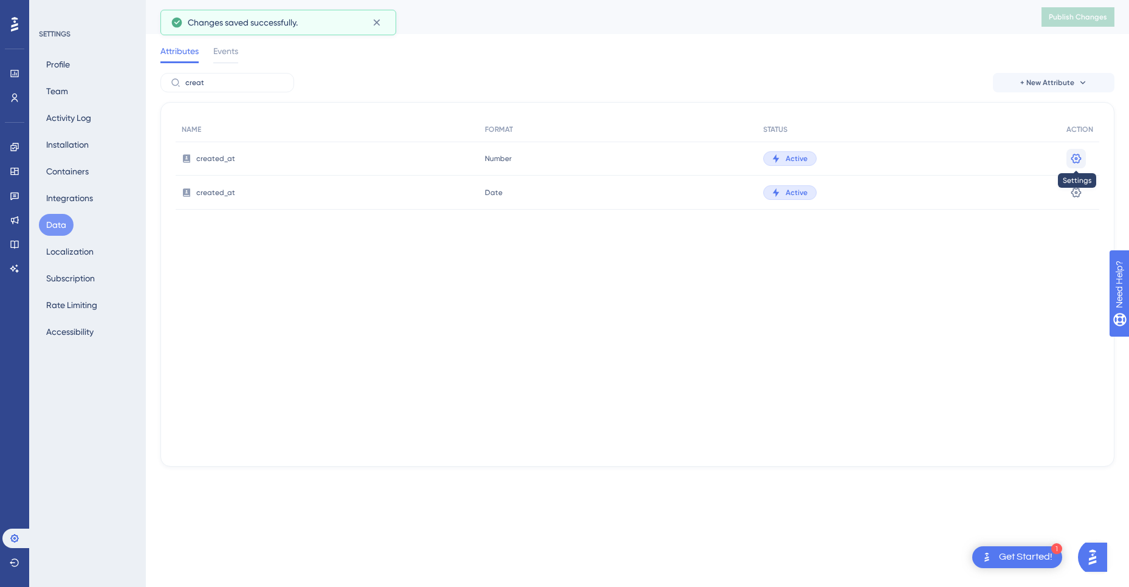
click at [1081, 157] on icon at bounding box center [1076, 159] width 12 height 12
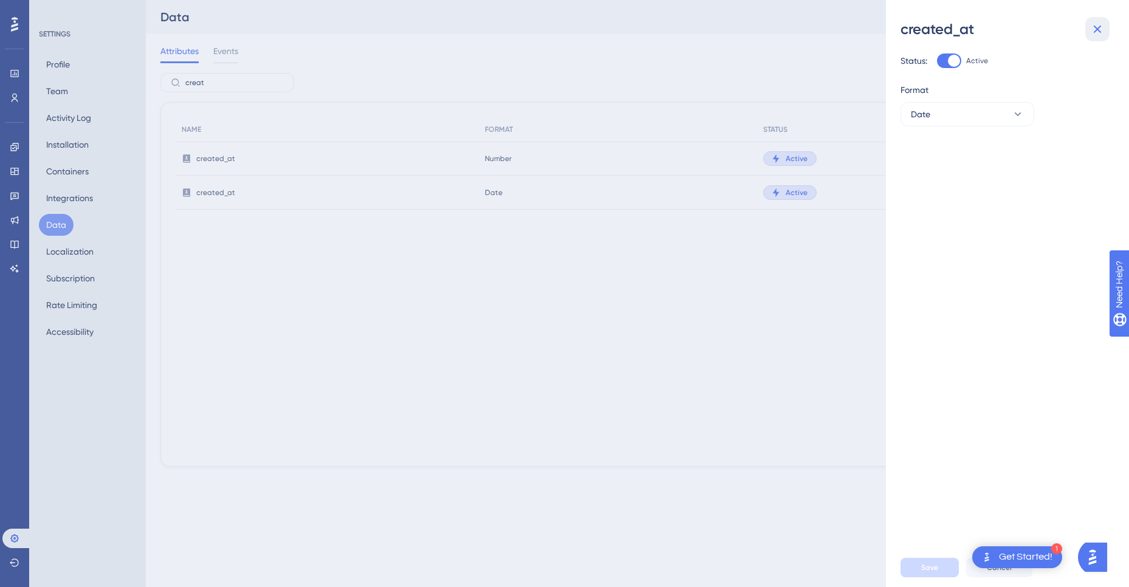
click at [1097, 38] on button at bounding box center [1097, 29] width 24 height 24
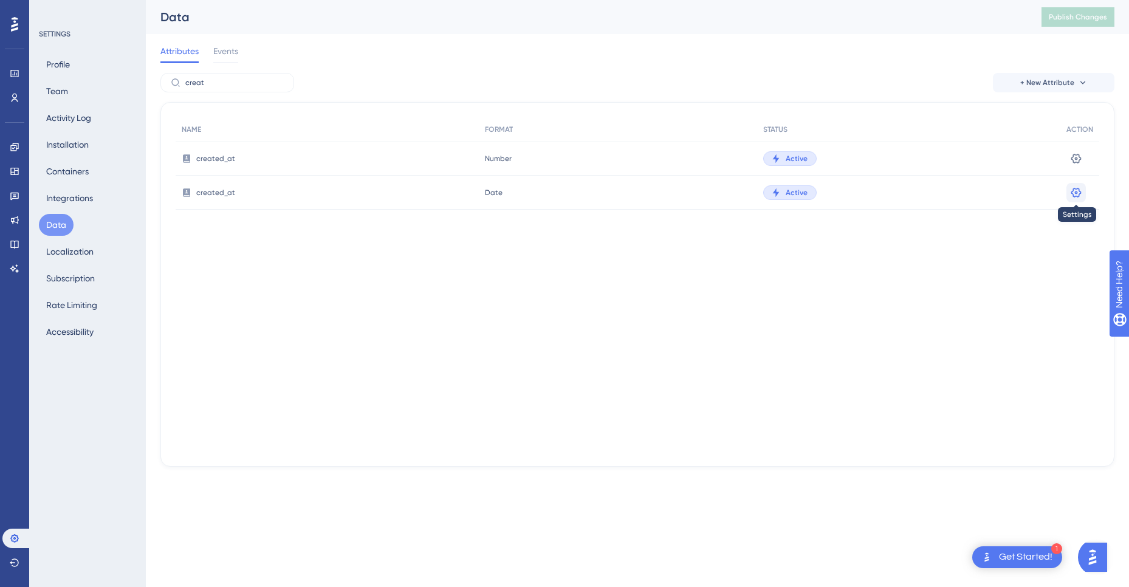
click at [1077, 196] on icon at bounding box center [1076, 192] width 10 height 10
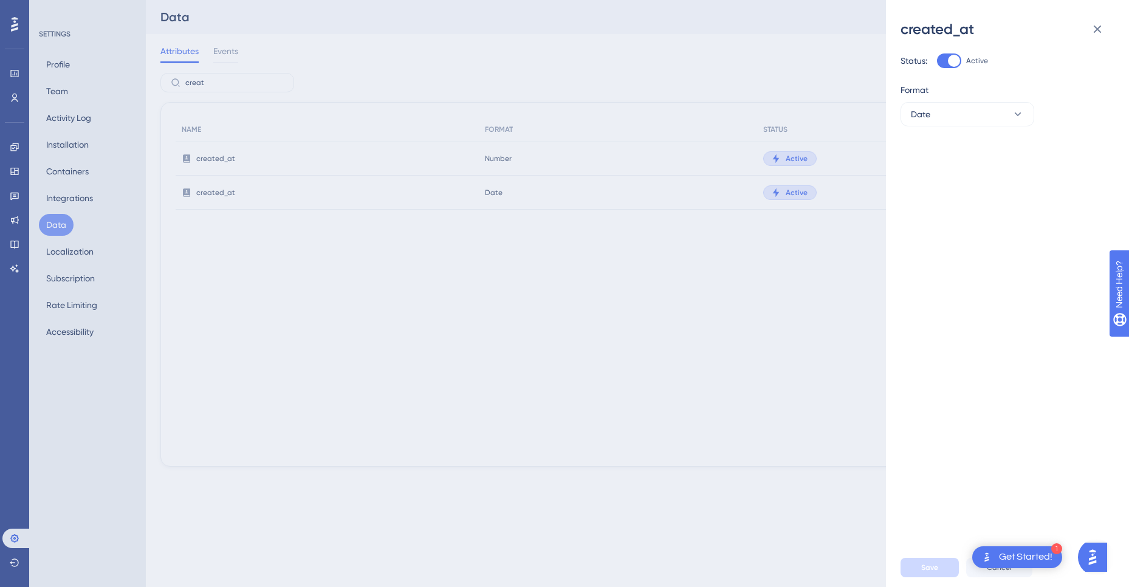
click at [938, 60] on div at bounding box center [949, 60] width 24 height 15
click at [937, 61] on input "Active" at bounding box center [936, 61] width 1 height 1
checkbox input "false"
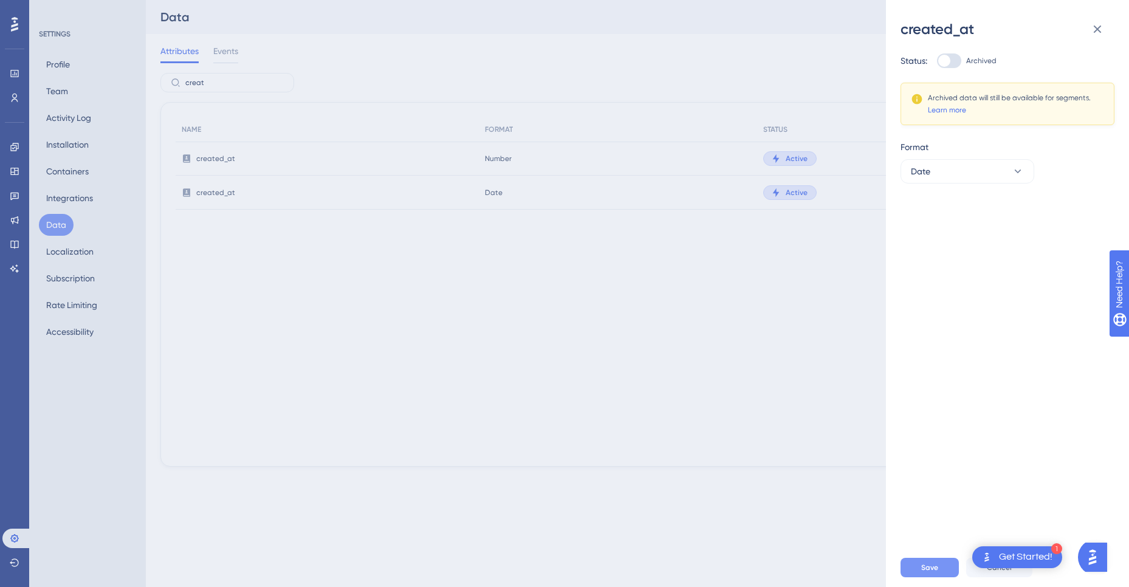
click at [927, 569] on span "Save" at bounding box center [929, 568] width 17 height 10
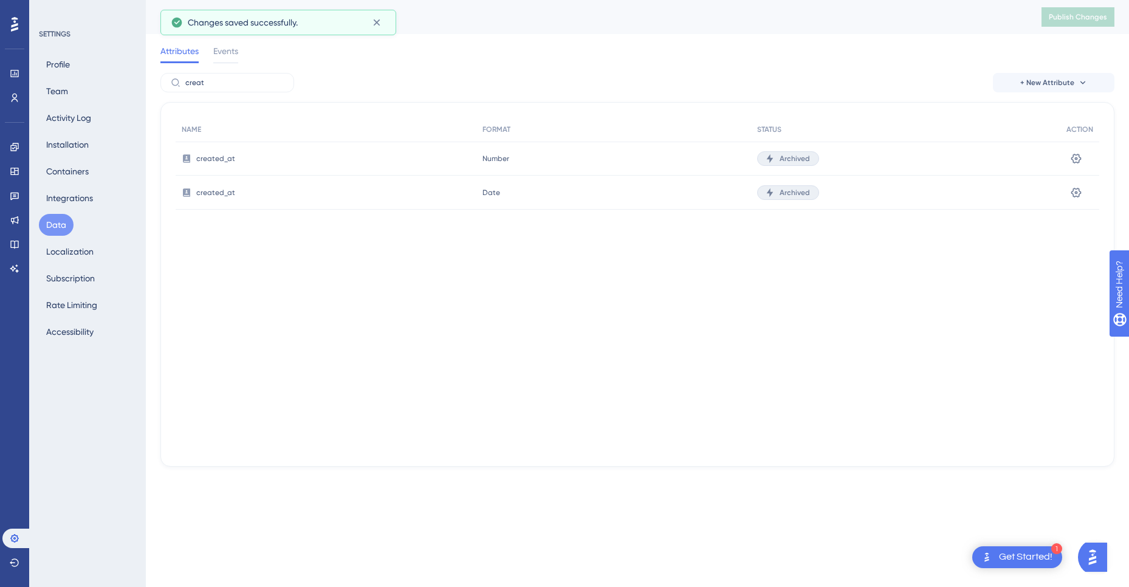
click at [668, 256] on div "NAME FORMAT STATUS ACTION created_at Number Number Archived Settings created_at…" at bounding box center [637, 284] width 954 height 365
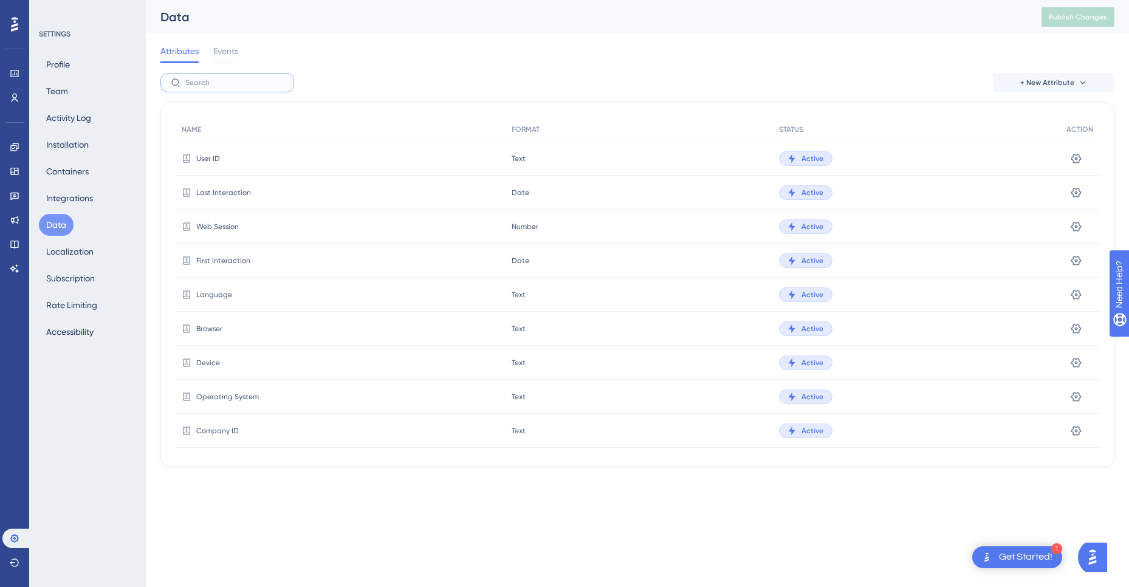
click at [211, 81] on input "text" at bounding box center [234, 82] width 98 height 9
click at [1061, 83] on span "+ New Attribute" at bounding box center [1047, 83] width 54 height 10
click at [1053, 109] on div "Custom Attribute Custom Attribute" at bounding box center [1053, 117] width 86 height 24
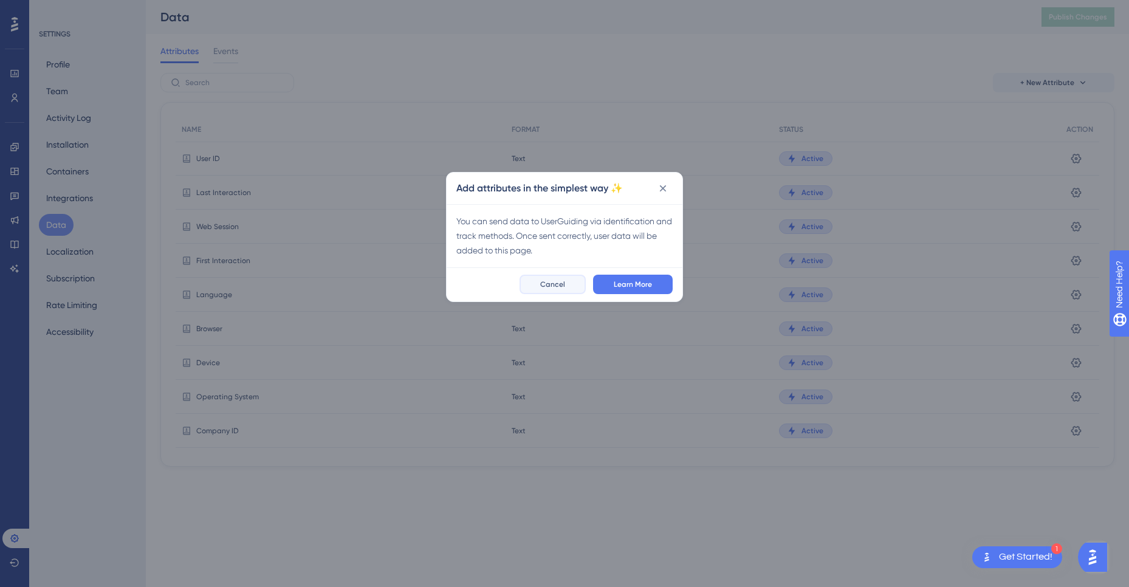
click at [543, 285] on span "Cancel" at bounding box center [552, 285] width 25 height 10
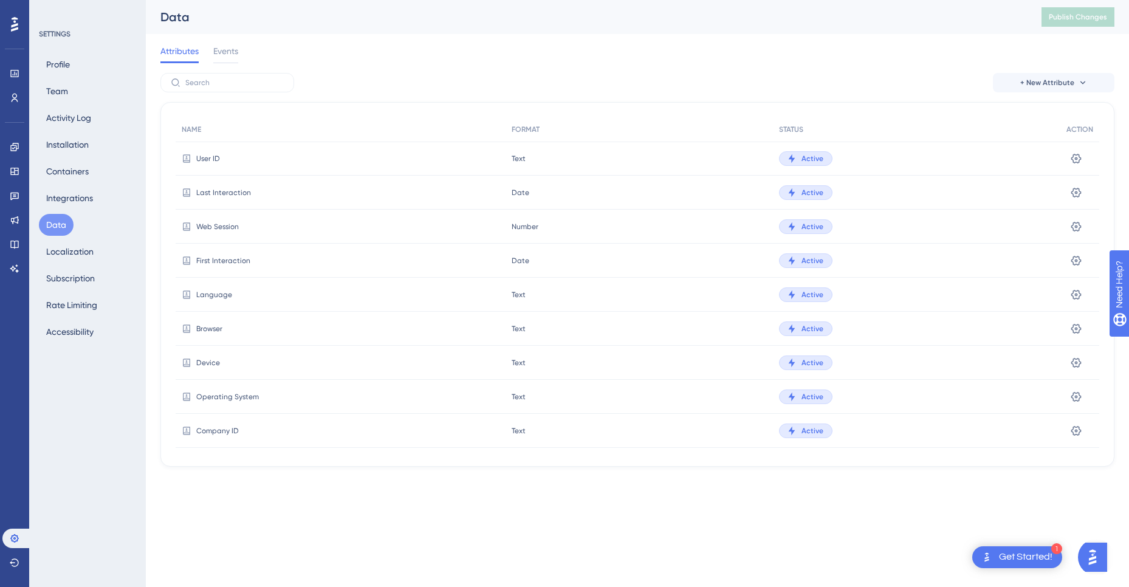
click at [204, 72] on div "Attributes Events" at bounding box center [637, 53] width 954 height 39
click at [213, 81] on input "text" at bounding box center [234, 82] width 98 height 9
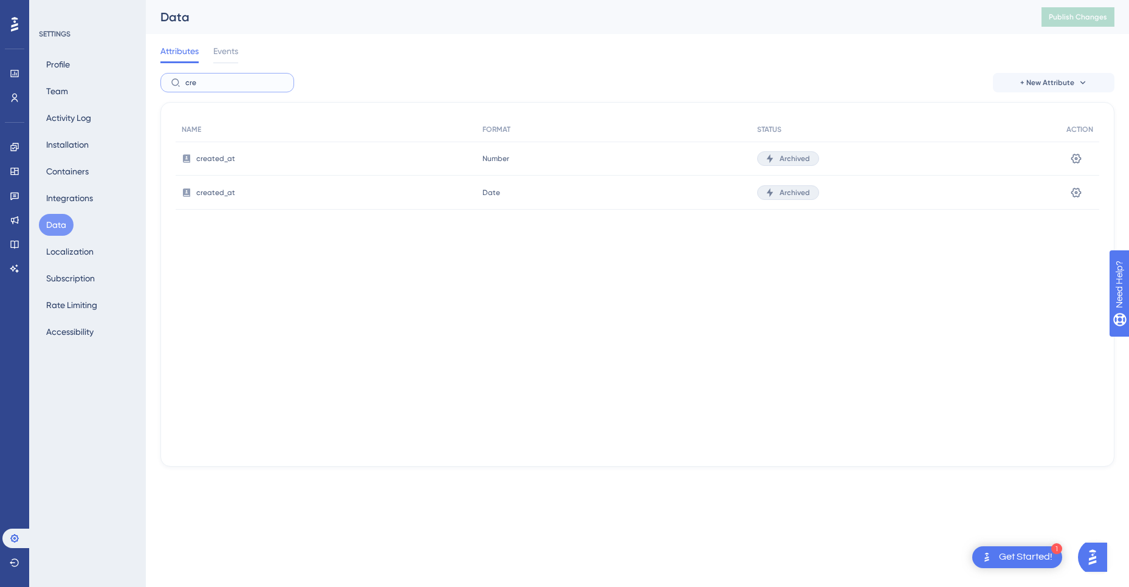
type input "cre"
drag, startPoint x: 595, startPoint y: 284, endPoint x: 425, endPoint y: 276, distance: 170.3
click at [592, 284] on div "NAME FORMAT STATUS ACTION created_at Number Number Archived Settings created_at…" at bounding box center [637, 284] width 954 height 365
click at [10, 96] on icon at bounding box center [15, 98] width 10 height 10
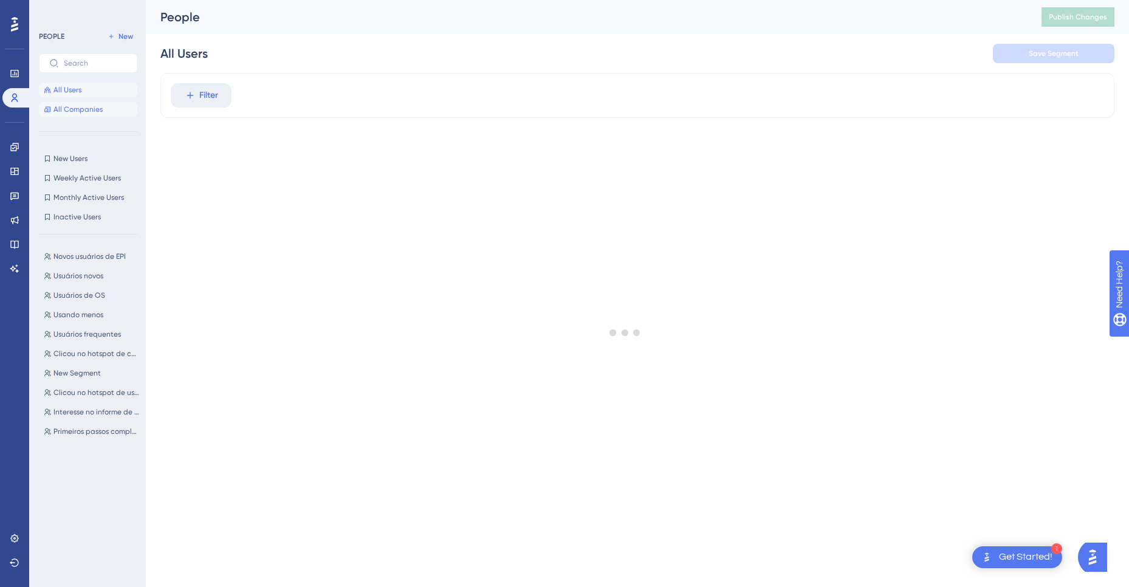
click at [73, 107] on span "All Companies" at bounding box center [77, 110] width 49 height 10
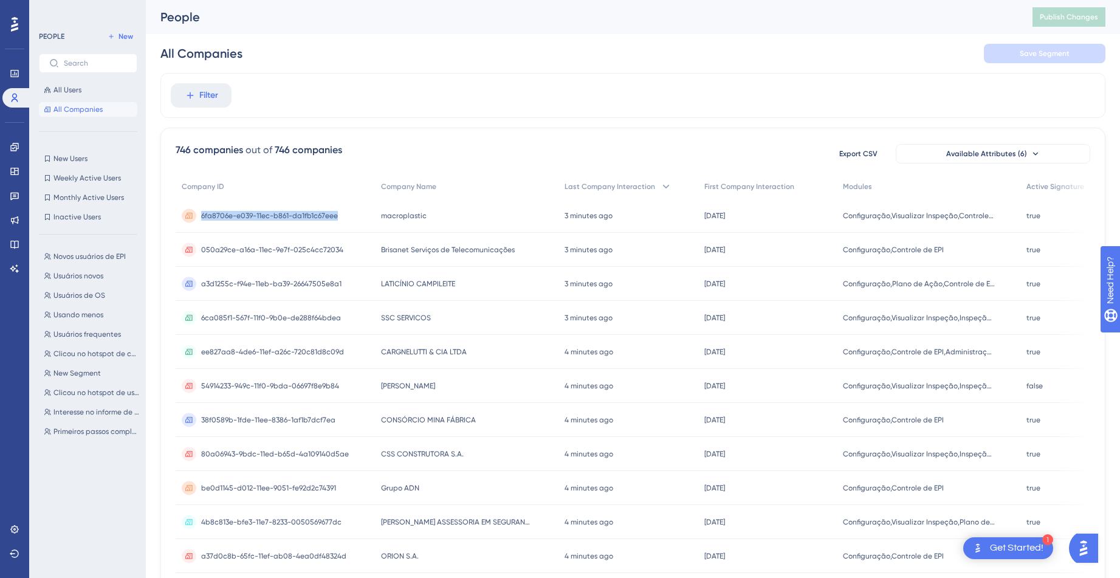
drag, startPoint x: 346, startPoint y: 213, endPoint x: 201, endPoint y: 216, distance: 145.3
click at [201, 216] on div "6fa8706e-e039-11ec-b861-da1fb1c67eee 6fa8706e-e039-11ec-b861-da1fb1c67eee" at bounding box center [275, 216] width 199 height 34
copy span "6fa8706e-e039-11ec-b861-da1fb1c67eee"
click at [70, 86] on span "All Users" at bounding box center [67, 90] width 28 height 10
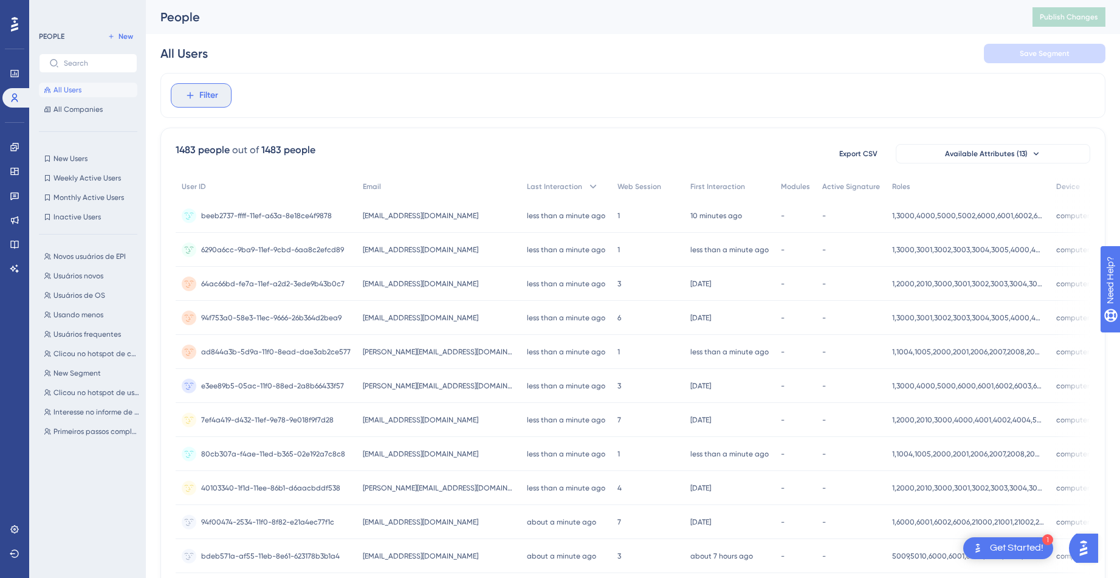
click at [221, 98] on button "Filter" at bounding box center [201, 95] width 61 height 24
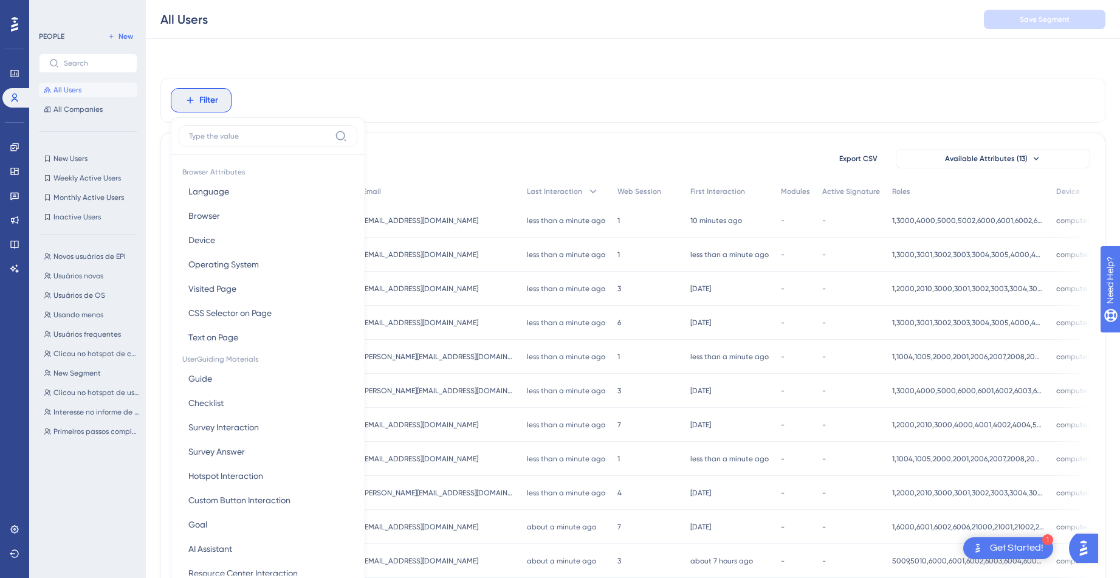
scroll to position [57, 0]
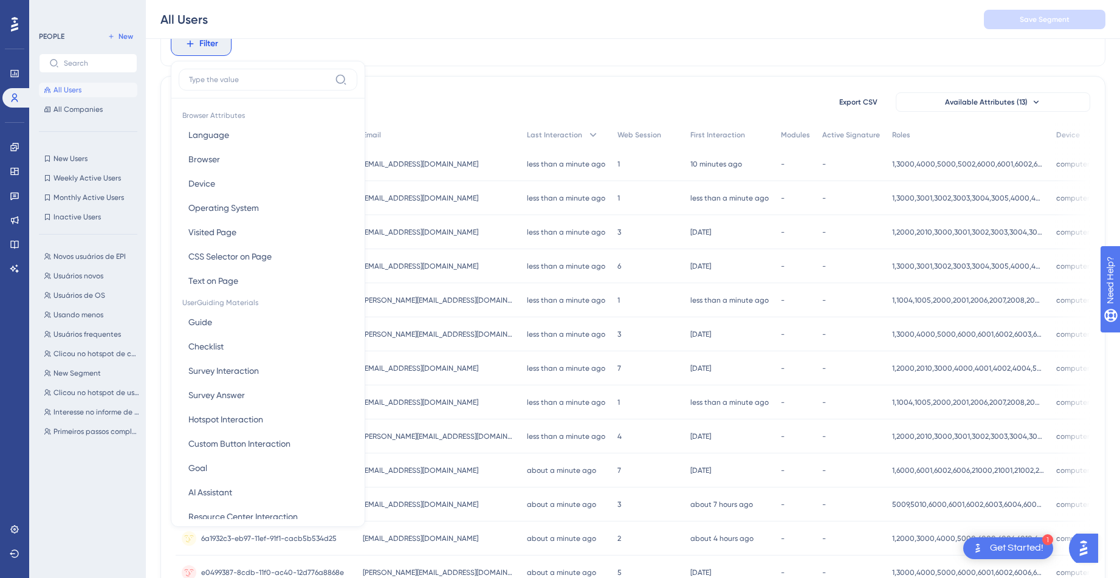
type input "6fa8706e-e039-11ec-b861-da1fb1c67eee"
click at [431, 51] on div "Filter Browser Attributes Language Language Browser Browser Device Device Opera…" at bounding box center [632, 43] width 945 height 45
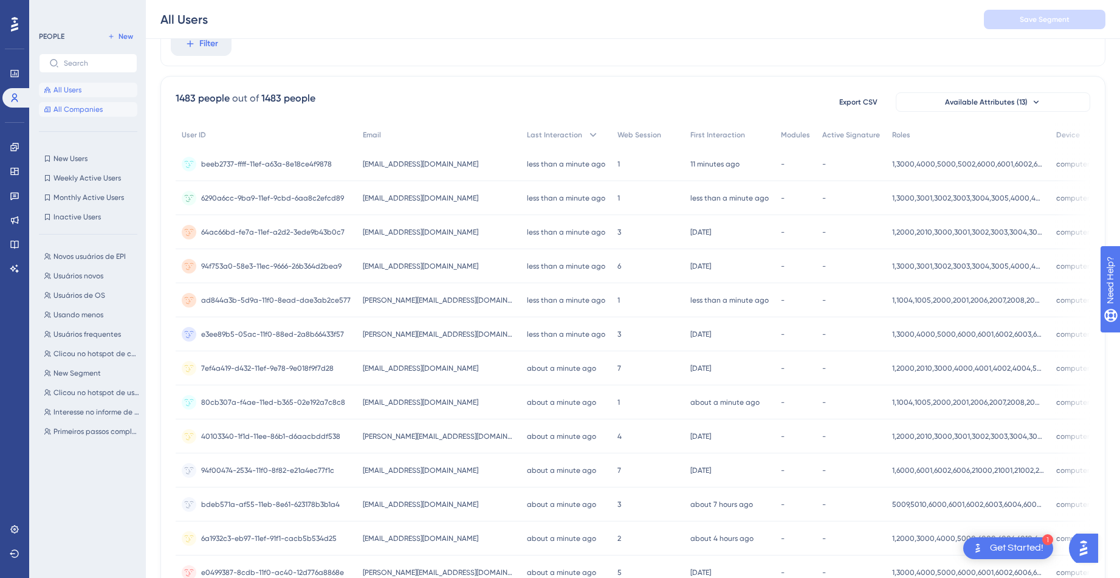
click at [71, 112] on span "All Companies" at bounding box center [77, 110] width 49 height 10
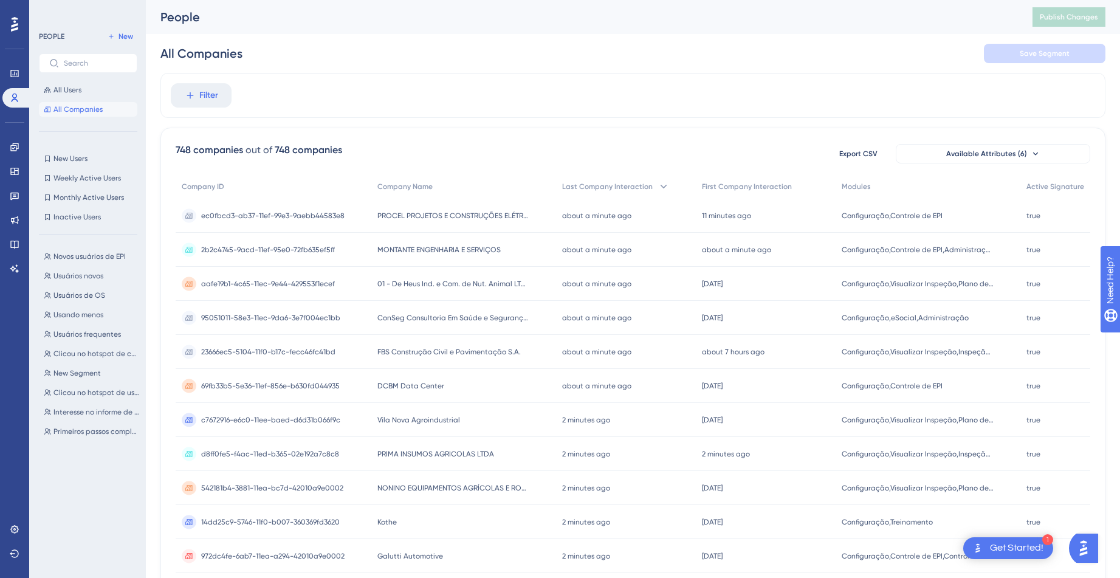
click at [314, 227] on div "ec0fbcd3-ab37-11ef-99e3-9aebb44583e8 ec0fbcd3-ab37-11ef-99e3-9aebb44583e8" at bounding box center [272, 216] width 143 height 34
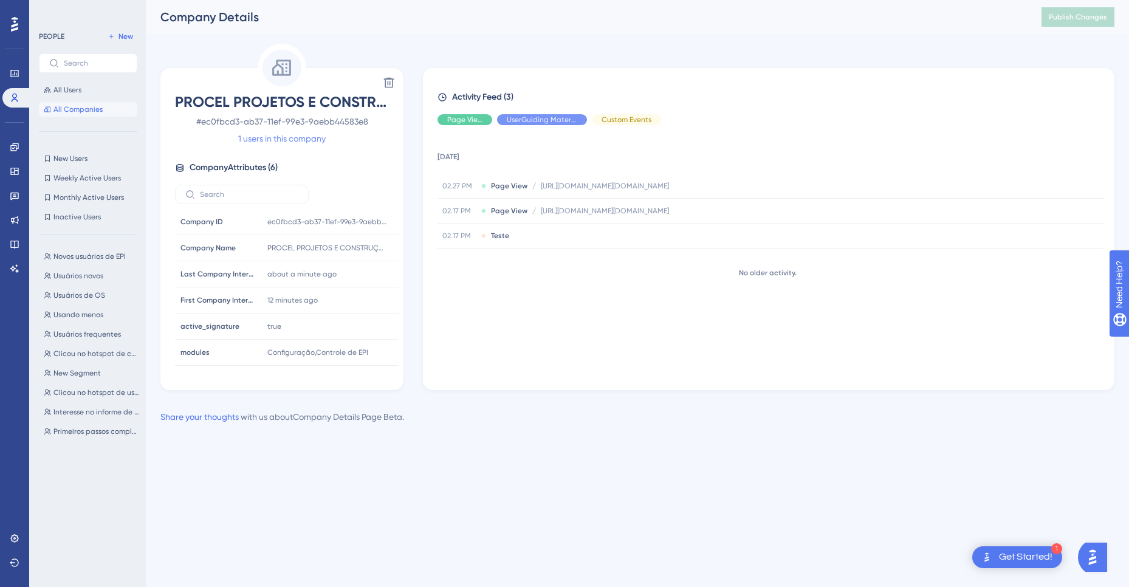
click at [286, 141] on link "1 users in this company" at bounding box center [281, 138] width 87 height 15
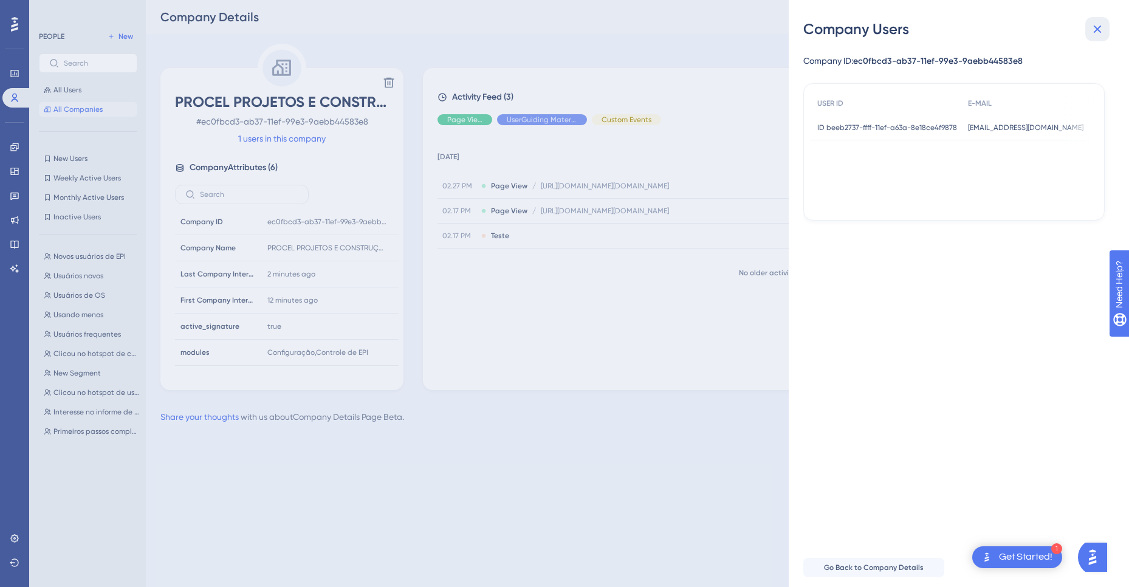
click at [1105, 26] on button at bounding box center [1097, 29] width 24 height 24
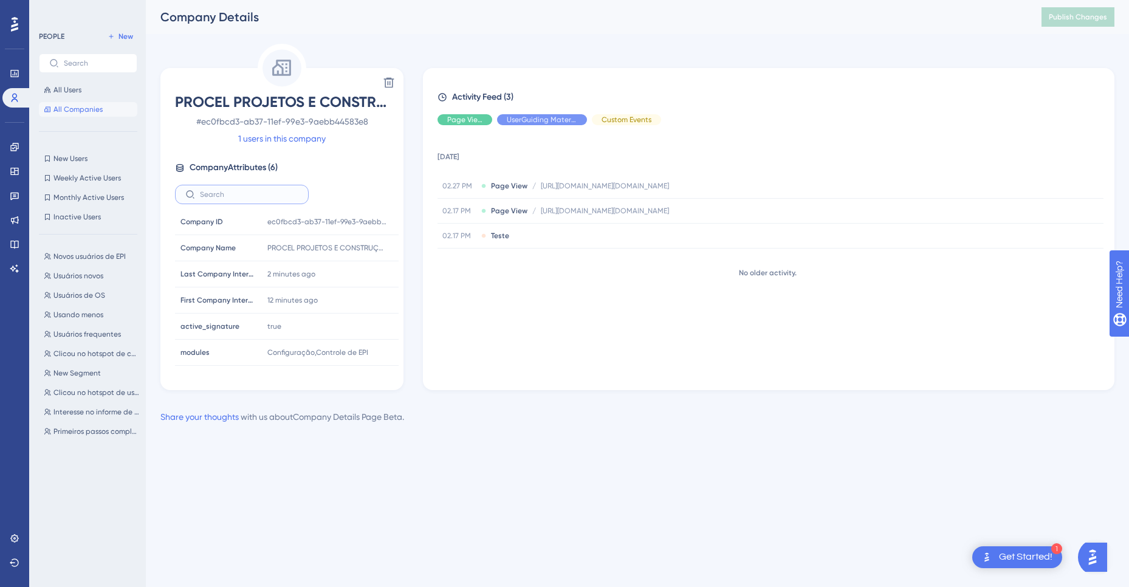
click at [247, 193] on input "text" at bounding box center [249, 194] width 98 height 9
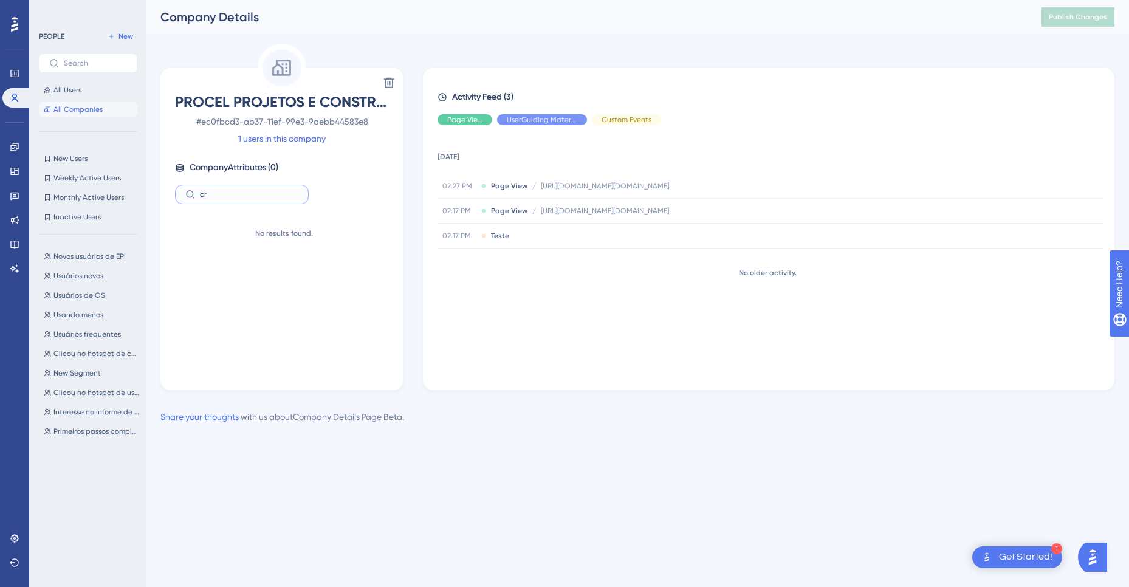
type input "cre"
type input "date"
click at [17, 77] on icon at bounding box center [14, 73] width 8 height 7
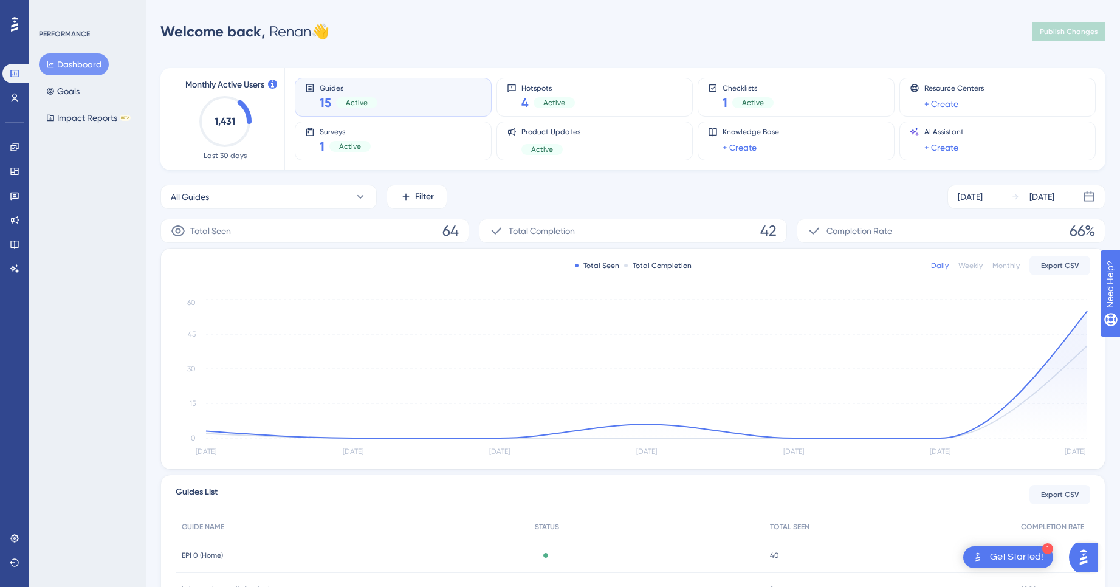
click at [964, 269] on div "Weekly" at bounding box center [970, 266] width 24 height 10
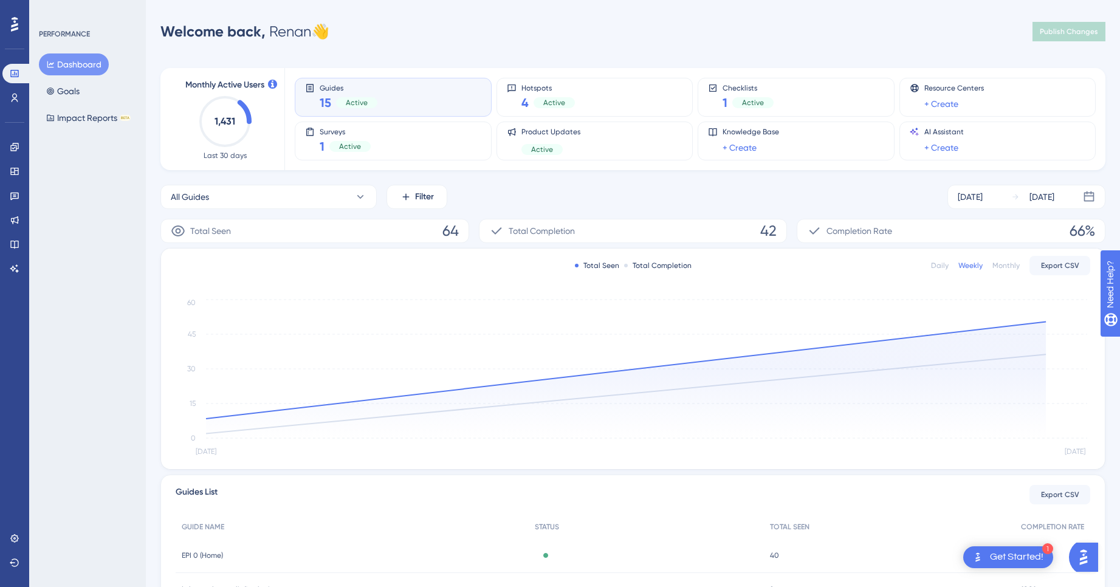
click at [1011, 265] on div "Monthly" at bounding box center [1005, 266] width 27 height 10
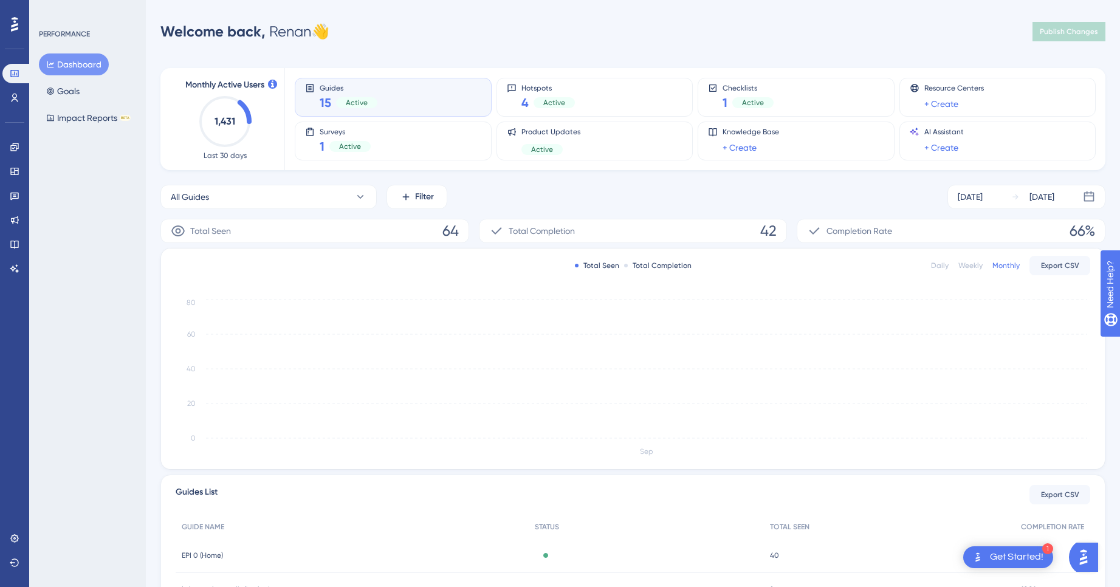
click at [933, 269] on div "Daily" at bounding box center [940, 266] width 18 height 10
